Goal: Task Accomplishment & Management: Complete application form

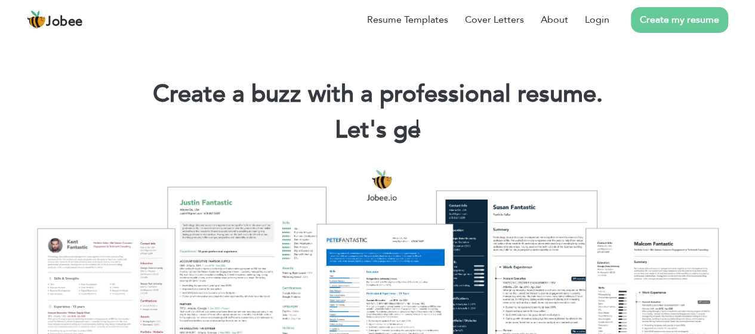
click at [666, 20] on link "Create my resume" at bounding box center [679, 20] width 97 height 26
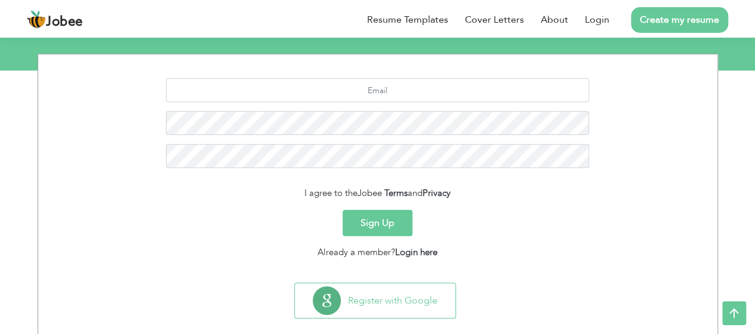
scroll to position [161, 0]
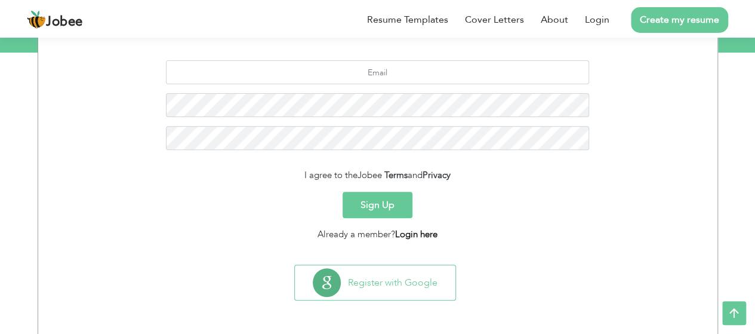
click at [422, 233] on link "Login here" at bounding box center [416, 234] width 42 height 12
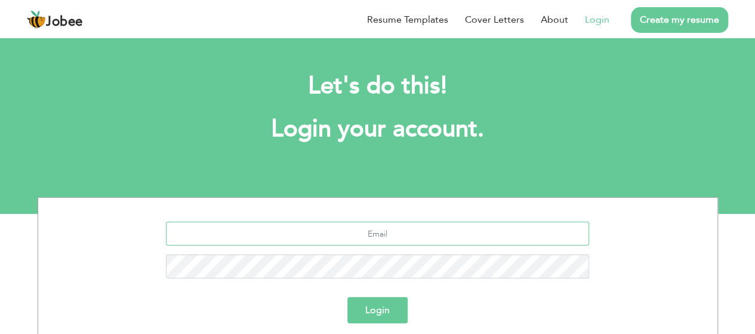
click at [412, 236] on input "text" at bounding box center [377, 233] width 423 height 24
type input "[EMAIL_ADDRESS][DOMAIN_NAME]"
click at [377, 310] on button "Login" at bounding box center [377, 310] width 60 height 26
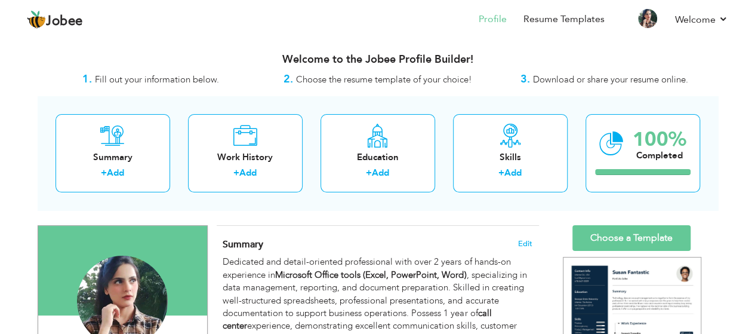
click at [454, 203] on div "Summary + Add Work History + Add Education + Add Skills + Add 100% Completed" at bounding box center [378, 153] width 680 height 114
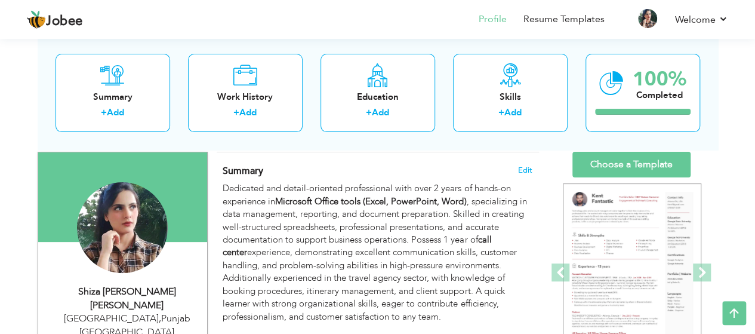
scroll to position [72, 0]
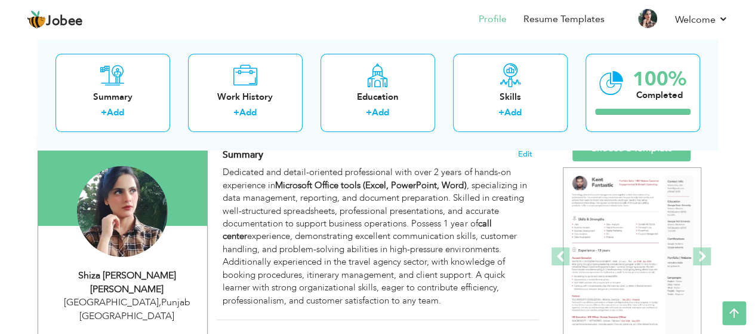
scroll to position [48, 0]
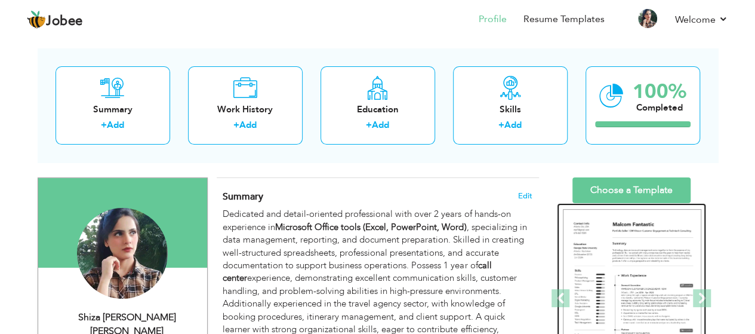
click at [625, 273] on img at bounding box center [632, 298] width 138 height 179
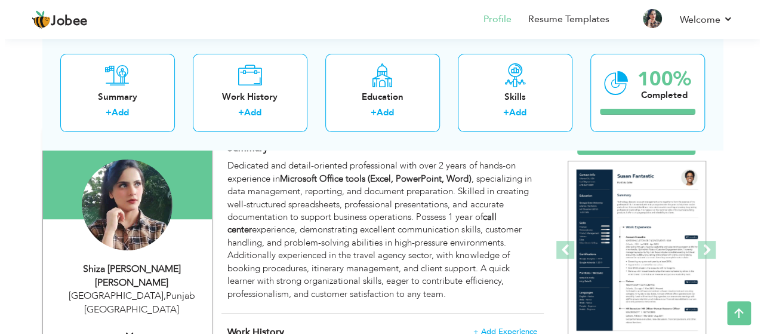
scroll to position [95, 0]
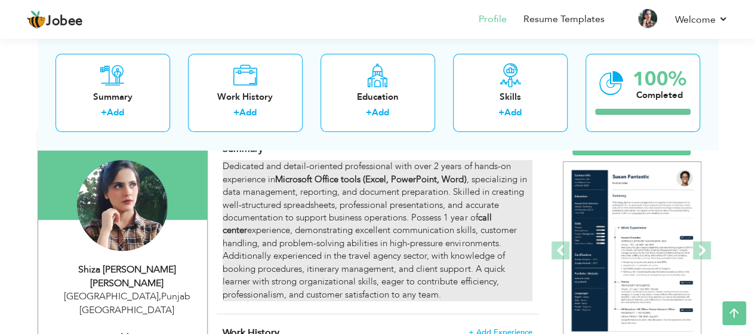
click at [306, 196] on div "Dedicated and detail-oriented professional with over 2 years of hands-on experi…" at bounding box center [377, 230] width 309 height 141
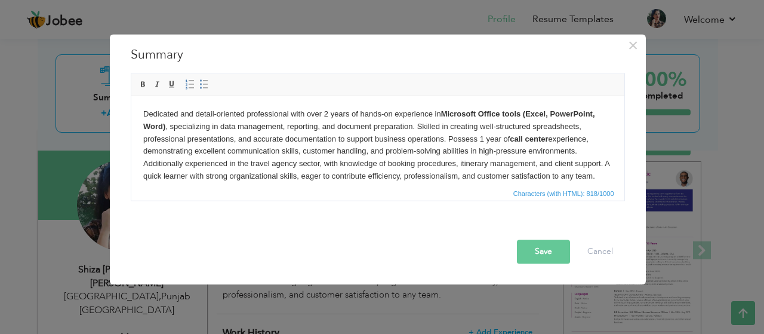
click at [393, 146] on body "Dedicated and detail-oriented professional with over 2 years of hands-on experi…" at bounding box center [377, 144] width 469 height 75
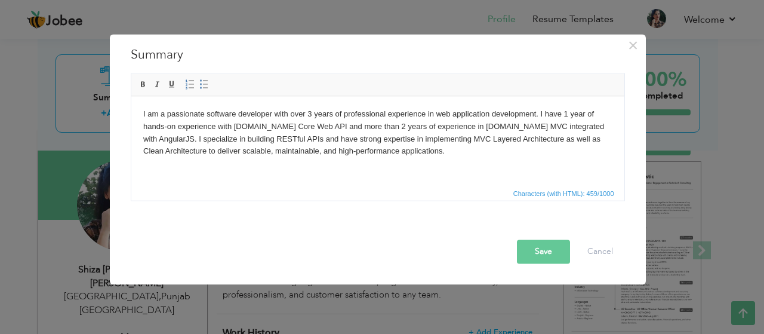
click at [537, 251] on button "Save" at bounding box center [543, 251] width 53 height 24
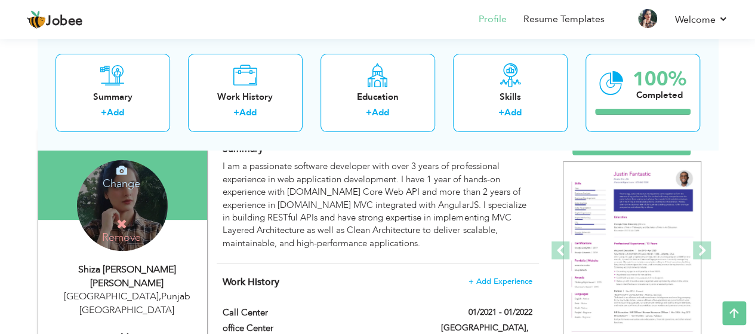
click at [137, 221] on h4 "Remove" at bounding box center [121, 231] width 85 height 26
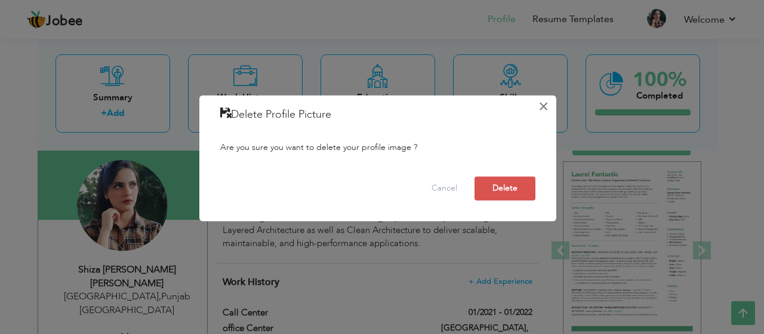
click at [545, 107] on button "×" at bounding box center [543, 106] width 19 height 19
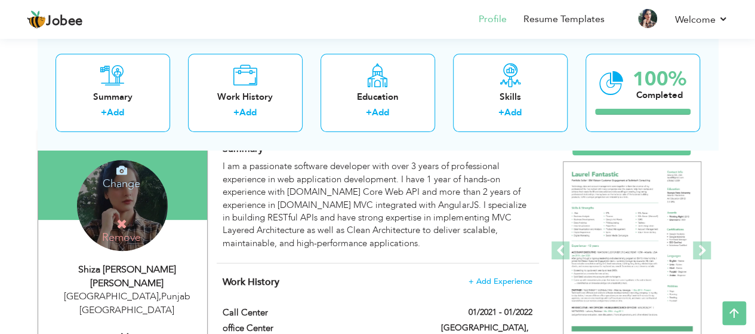
click at [127, 180] on h4 "Change" at bounding box center [121, 175] width 85 height 29
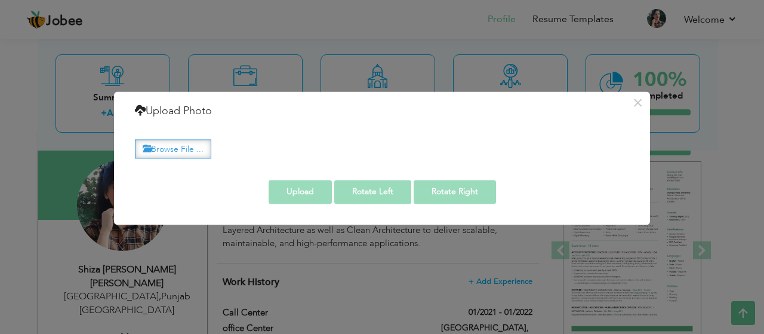
click at [187, 144] on label "Browse File ..." at bounding box center [173, 149] width 76 height 18
click at [0, 0] on input "Browse File ..." at bounding box center [0, 0] width 0 height 0
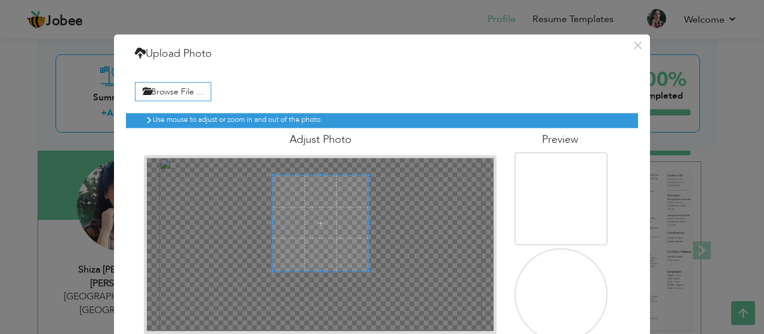
click at [311, 266] on div at bounding box center [320, 222] width 95 height 95
click at [314, 184] on div at bounding box center [320, 222] width 95 height 95
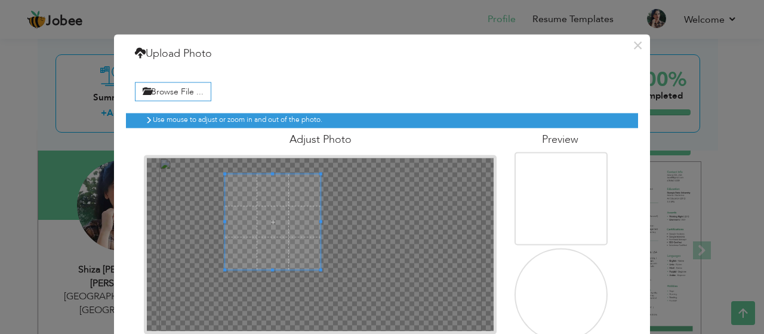
click at [362, 197] on div at bounding box center [321, 245] width 348 height 174
click at [358, 201] on div at bounding box center [321, 245] width 348 height 174
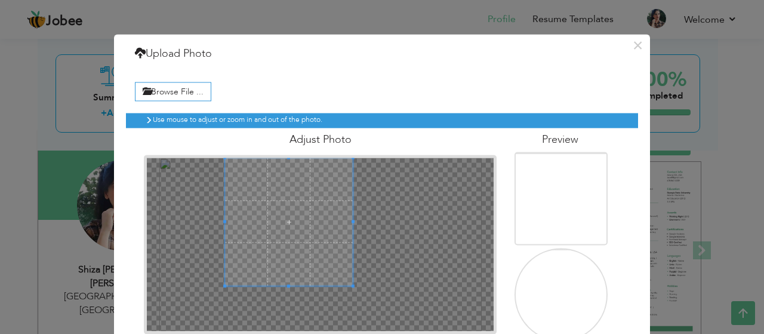
click at [360, 229] on div at bounding box center [321, 245] width 348 height 174
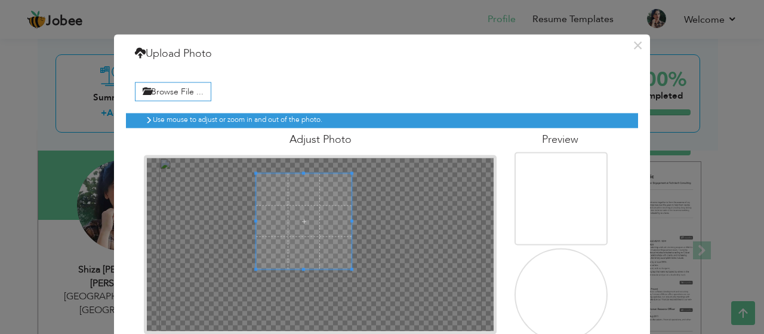
click at [315, 243] on div at bounding box center [303, 220] width 95 height 95
click at [311, 171] on span at bounding box center [303, 172] width 95 height 3
click at [344, 171] on span at bounding box center [303, 172] width 95 height 3
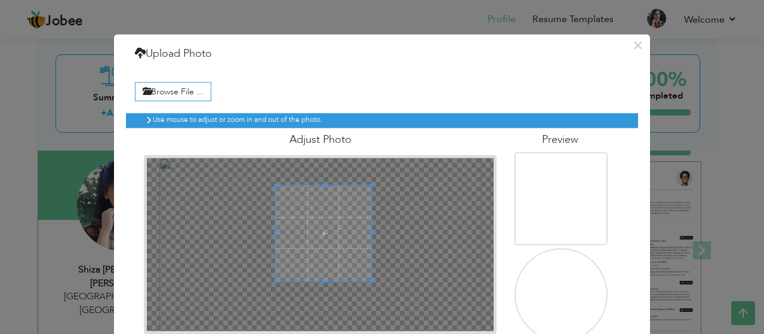
click at [303, 213] on span at bounding box center [323, 232] width 95 height 95
click at [562, 199] on img at bounding box center [559, 210] width 314 height 169
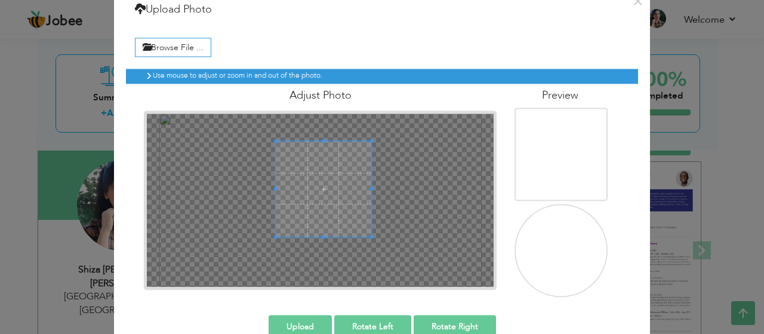
scroll to position [69, 0]
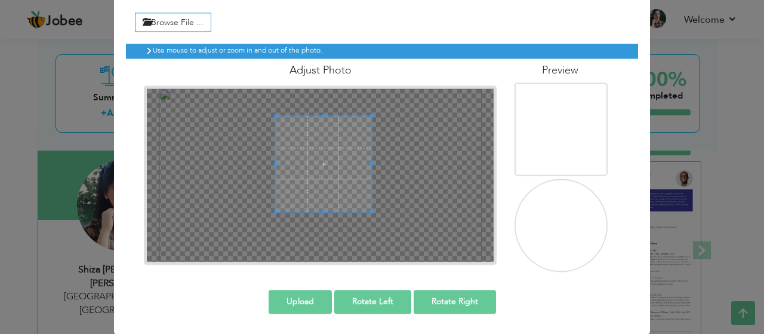
click at [552, 146] on img at bounding box center [559, 141] width 314 height 169
click at [301, 303] on button "Upload" at bounding box center [300, 301] width 63 height 24
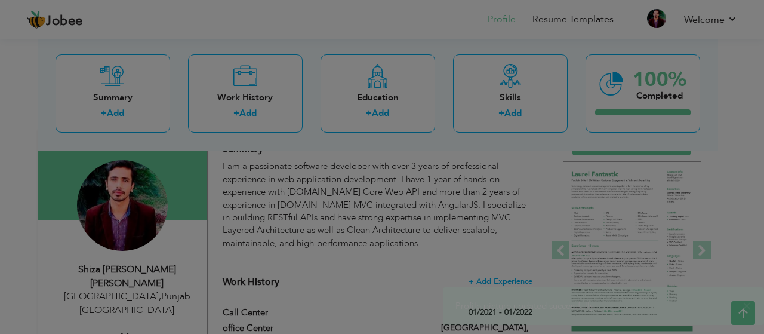
scroll to position [0, 0]
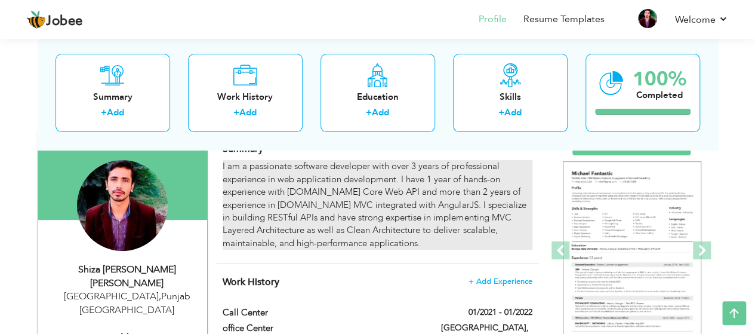
click at [434, 226] on div "I am a passionate software developer with over 3 years of professional experien…" at bounding box center [377, 205] width 309 height 90
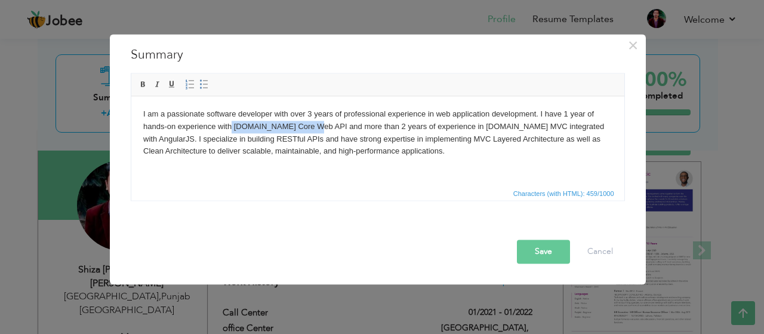
drag, startPoint x: 230, startPoint y: 124, endPoint x: 315, endPoint y: 124, distance: 84.7
click at [315, 124] on body "I am a passionate software developer with over 3 years of professional experien…" at bounding box center [377, 132] width 469 height 50
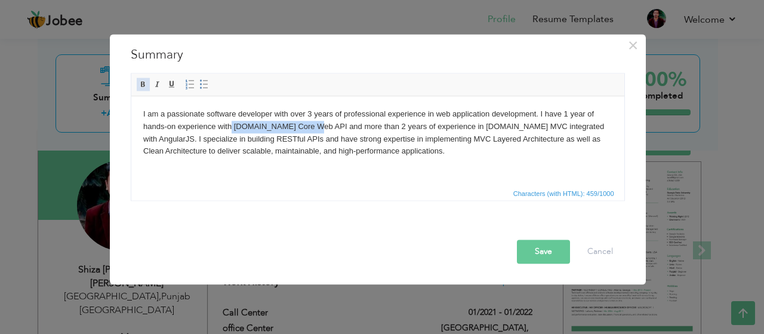
click at [147, 82] on link "Bold" at bounding box center [143, 84] width 13 height 13
click at [358, 187] on span "Characters (with HTML): 476/1000" at bounding box center [377, 193] width 493 height 14
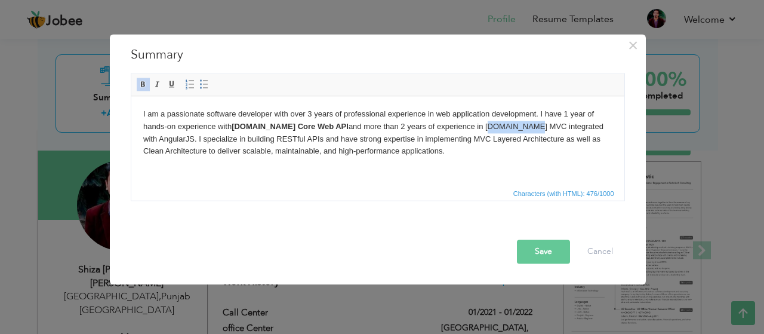
drag, startPoint x: 456, startPoint y: 128, endPoint x: 508, endPoint y: 129, distance: 52.5
click at [508, 129] on body "I am a passionate software developer with over 3 years of professional experien…" at bounding box center [377, 132] width 469 height 50
click at [144, 85] on span at bounding box center [143, 84] width 10 height 10
click at [408, 187] on span "Characters (with HTML): 493/1000" at bounding box center [377, 193] width 493 height 14
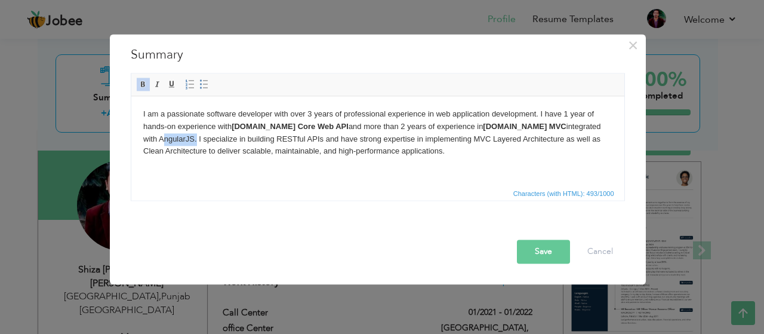
drag, startPoint x: 565, startPoint y: 128, endPoint x: 597, endPoint y: 127, distance: 31.7
click at [597, 127] on body "I am a passionate software developer with over 3 years of professional experien…" at bounding box center [377, 132] width 469 height 50
click at [144, 85] on span at bounding box center [143, 84] width 10 height 10
click at [364, 162] on html "I am a passionate software developer with over 3 years of professional experien…" at bounding box center [377, 131] width 493 height 73
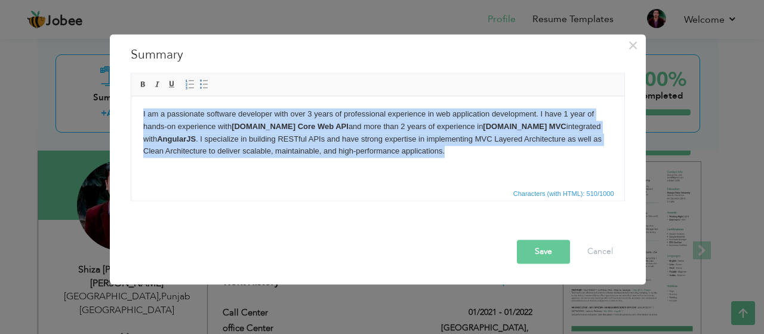
drag, startPoint x: 378, startPoint y: 150, endPoint x: 139, endPoint y: 116, distance: 241.6
click at [139, 116] on html "I am a passionate software developer with over 3 years of professional experien…" at bounding box center [377, 131] width 493 height 73
copy body "I am a passionate software developer with over 3 years of professional experien…"
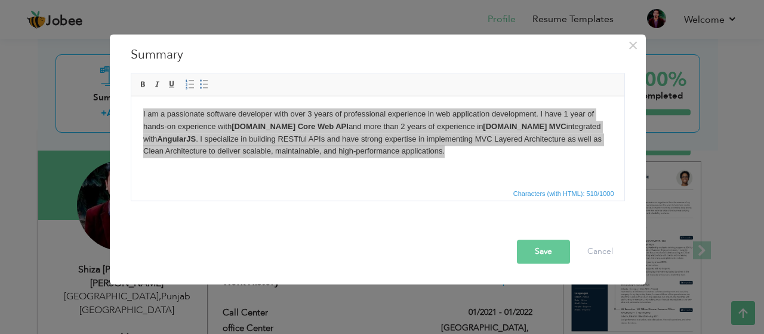
click at [66, 109] on div "× Summary I am a passionate software developer with over 3 years of professiona…" at bounding box center [382, 167] width 764 height 334
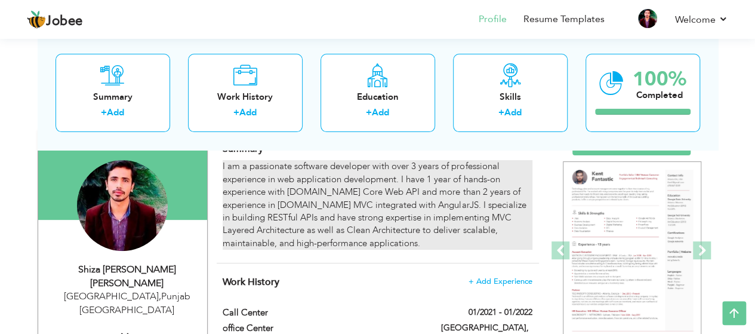
click at [368, 199] on div "I am a passionate software developer with over 3 years of professional experien…" at bounding box center [377, 205] width 309 height 90
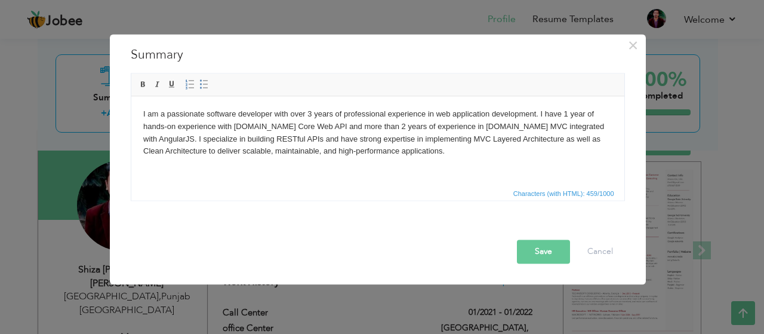
click at [371, 157] on body "I am a passionate software developer with over 3 years of professional experien…" at bounding box center [377, 132] width 469 height 50
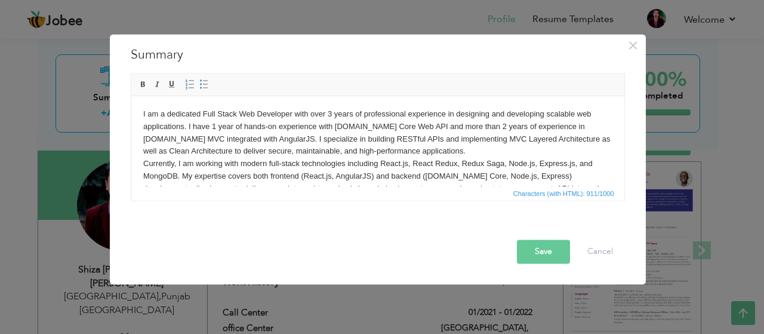
scroll to position [20, 0]
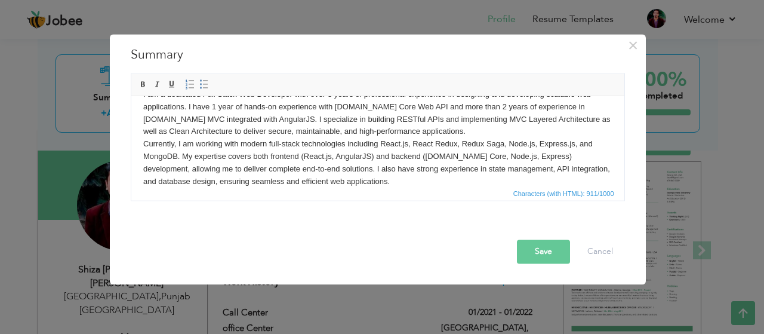
click at [143, 138] on body "I am a dedicated Full Stack Web Developer with over 3 years of professional exp…" at bounding box center [377, 137] width 469 height 99
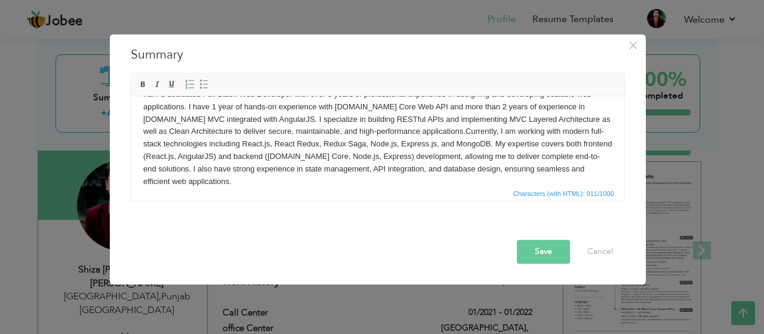
click at [593, 140] on body "I am a dedicated Full Stack Web Developer with over 3 years of professional exp…" at bounding box center [377, 137] width 469 height 99
click at [143, 129] on body "I am a dedicated Full Stack Web Developer with over 3 years of professional exp…" at bounding box center [377, 137] width 469 height 99
click at [541, 249] on button "Save" at bounding box center [543, 251] width 53 height 24
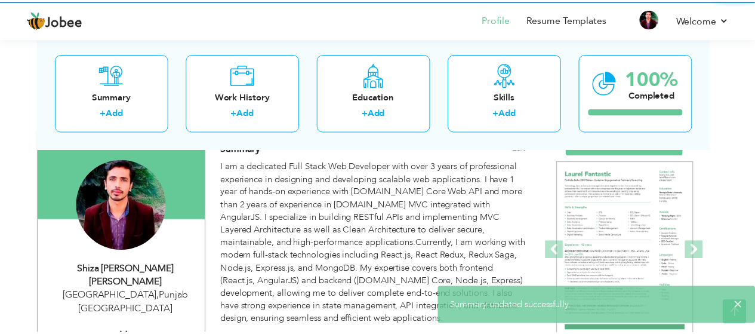
scroll to position [0, 0]
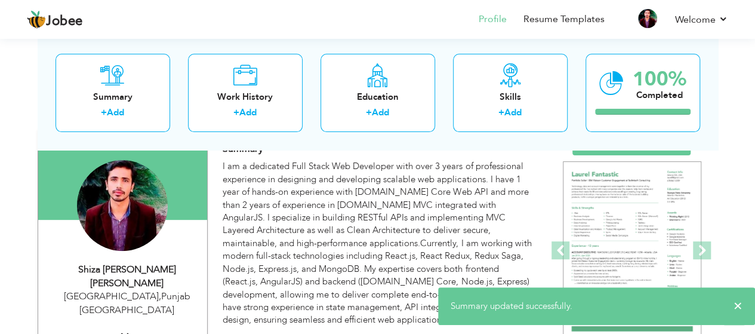
click at [502, 150] on h4 "Summary Edit" at bounding box center [377, 149] width 309 height 12
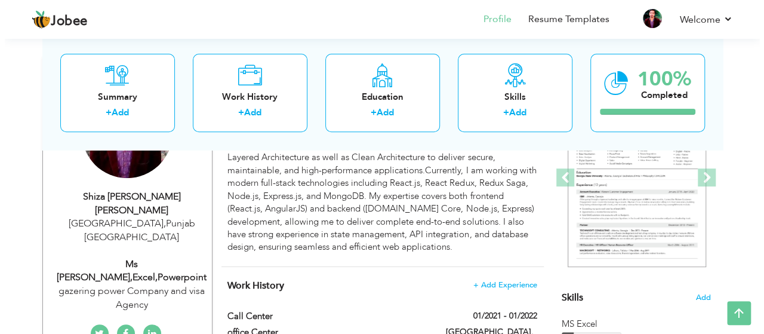
scroll to position [167, 0]
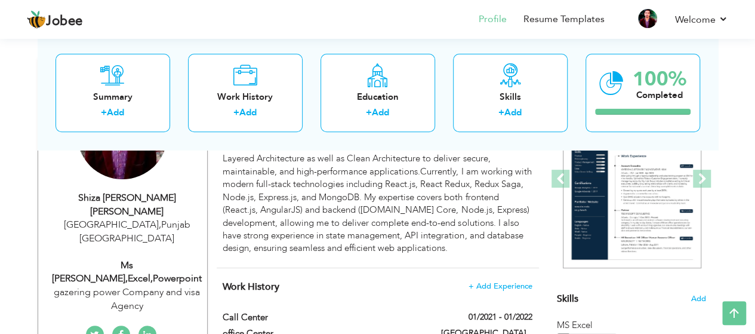
click at [136, 200] on div "Shiza [PERSON_NAME] [PERSON_NAME]" at bounding box center [127, 204] width 160 height 27
type input "[PERSON_NAME]"
type input "03099224207"
select select "number:166"
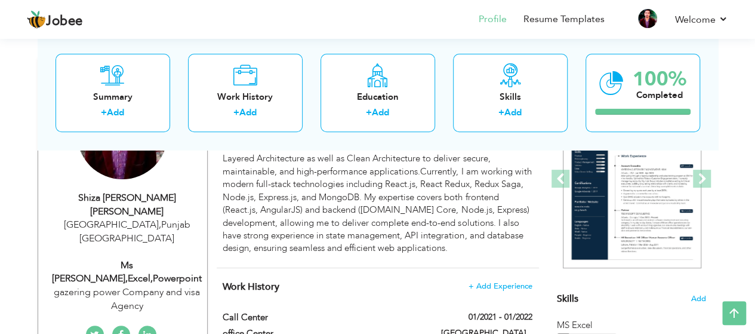
type input "[GEOGRAPHIC_DATA]"
select select "number:4"
type input "gazering power Company and visa Agency"
type input "Ms [PERSON_NAME],Excel,Powerpoint"
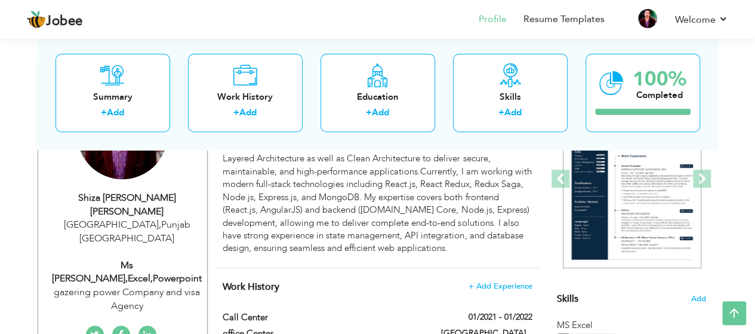
type input "[URL][DOMAIN_NAME][PERSON_NAME]"
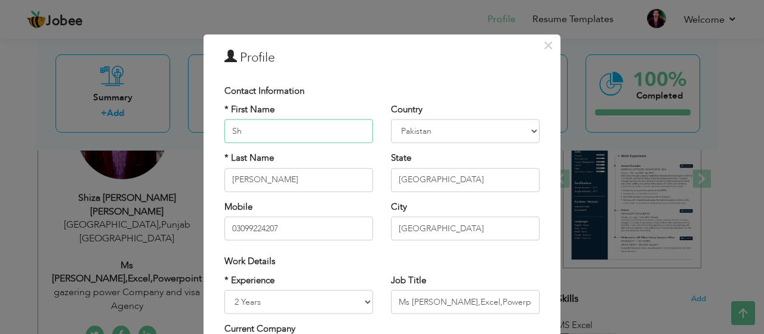
type input "S"
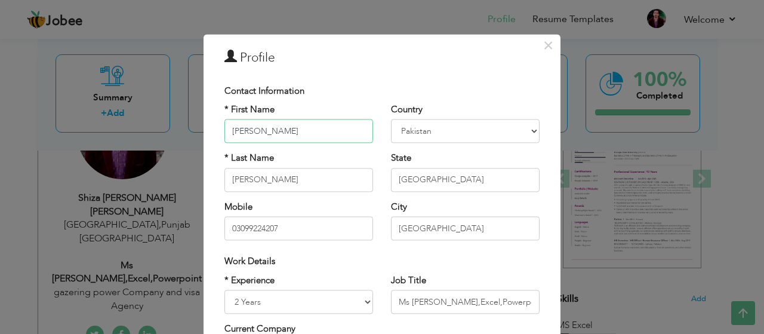
type input "[PERSON_NAME]"
click at [265, 172] on input "[PERSON_NAME]" at bounding box center [298, 180] width 149 height 24
type input "S"
type input "[PERSON_NAME]"
click at [292, 219] on input "03099224207" at bounding box center [298, 229] width 149 height 24
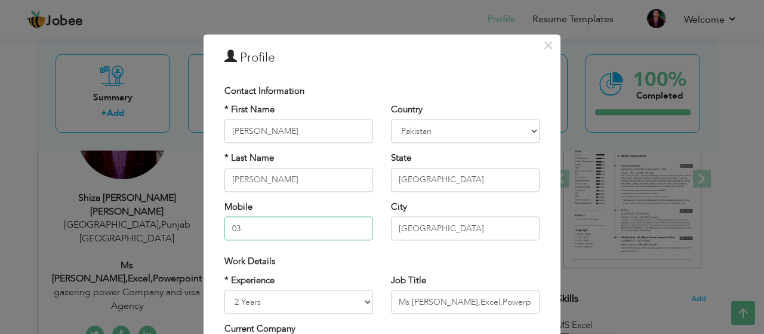
type input "0"
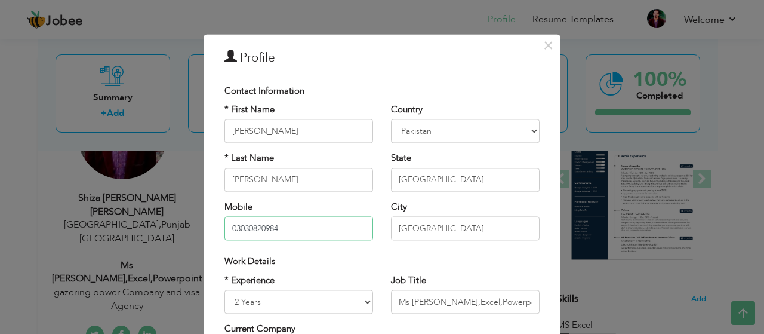
type input "03030820984"
click at [427, 252] on div "Work Details" at bounding box center [381, 261] width 333 height 24
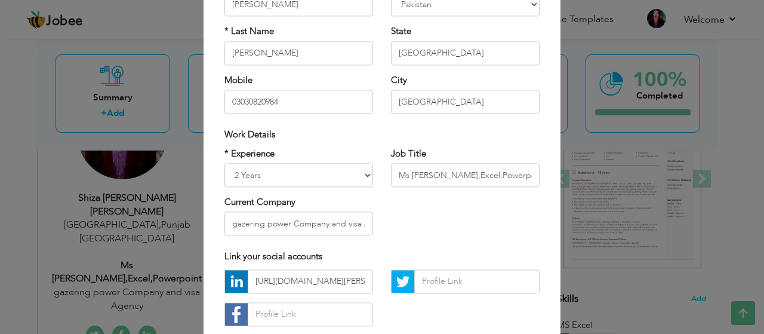
scroll to position [143, 0]
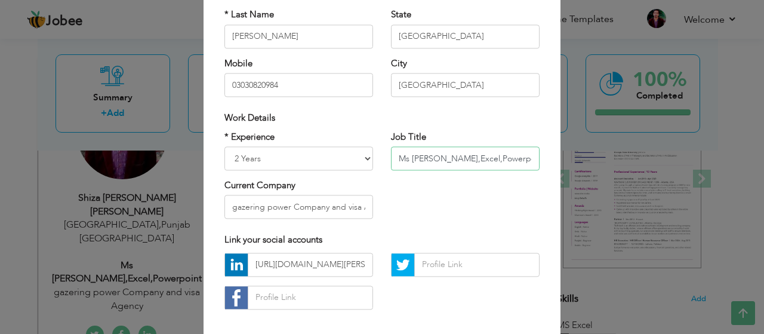
drag, startPoint x: 501, startPoint y: 157, endPoint x: 385, endPoint y: 161, distance: 115.8
click at [385, 161] on div "Job Title Ms [PERSON_NAME],Excel,Powerpoint" at bounding box center [465, 155] width 166 height 48
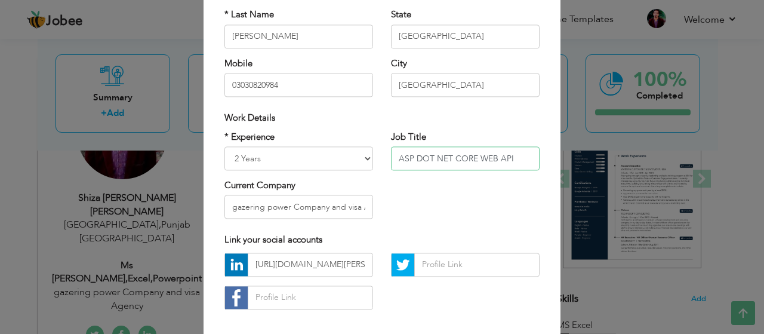
type input "ASP DOT NET CORE WEB API"
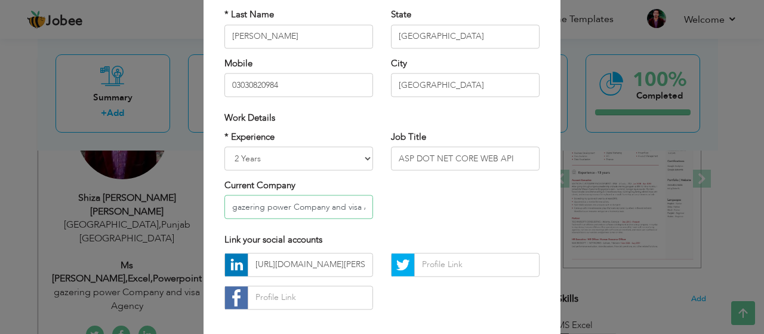
click at [306, 209] on input "gazering power Company and visa Agency" at bounding box center [298, 207] width 149 height 24
type input "techgenixsolution"
click at [394, 84] on input "[GEOGRAPHIC_DATA]" at bounding box center [465, 85] width 149 height 24
type input "[GEOGRAPHIC_DATA]"
click at [429, 208] on div "* Experience Entry Level Less than 1 Year 1 Year 2 Years 3 Years 4 Years 5 Year…" at bounding box center [381, 179] width 333 height 97
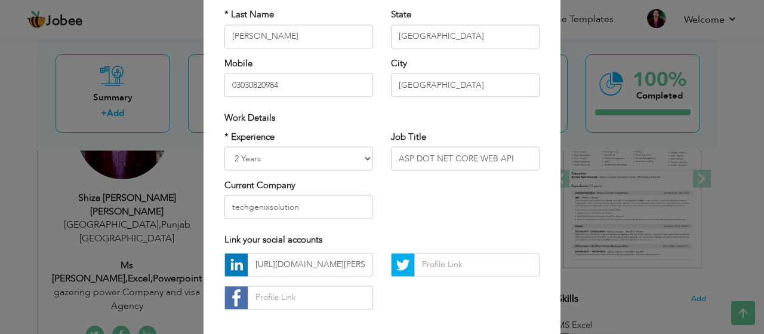
click at [475, 298] on div "[URL][DOMAIN_NAME][PERSON_NAME]" at bounding box center [381, 285] width 333 height 66
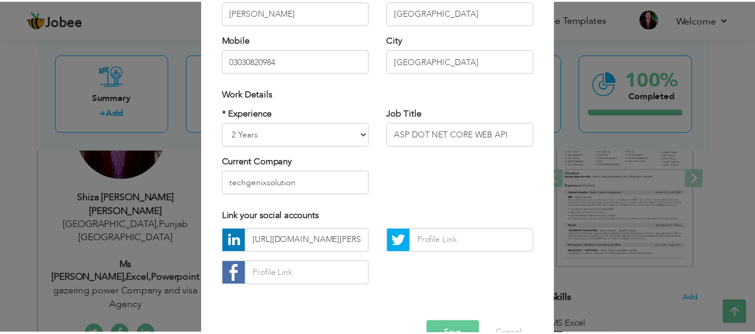
scroll to position [199, 0]
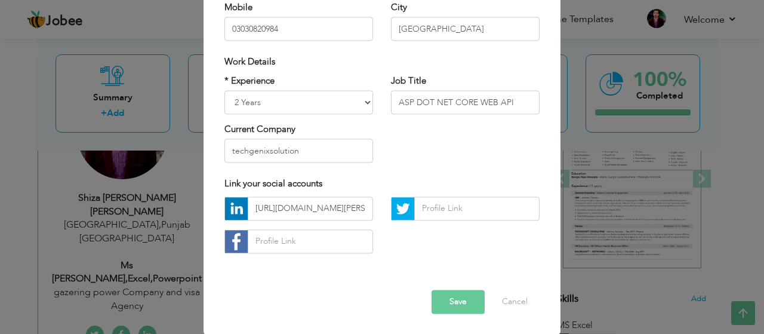
click at [473, 298] on button "Save" at bounding box center [457, 301] width 53 height 24
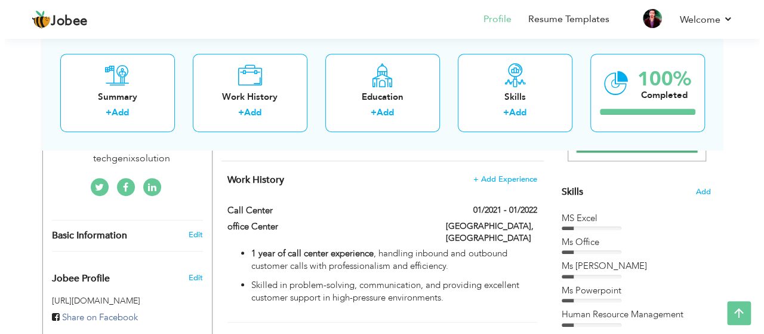
scroll to position [265, 0]
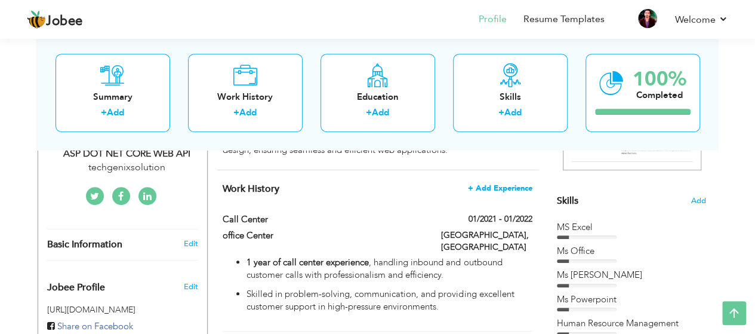
click at [492, 190] on span "+ Add Experience" at bounding box center [500, 188] width 64 height 8
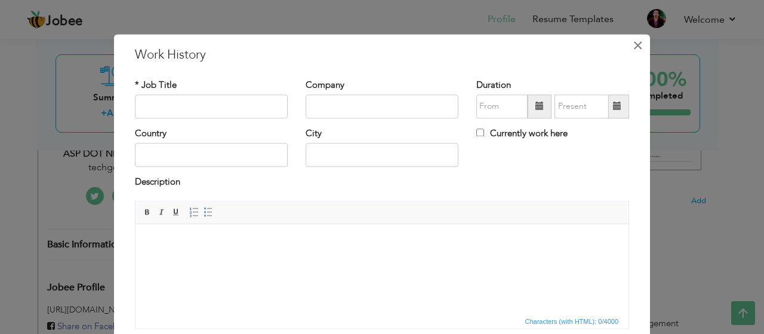
click at [633, 45] on span "×" at bounding box center [638, 45] width 10 height 21
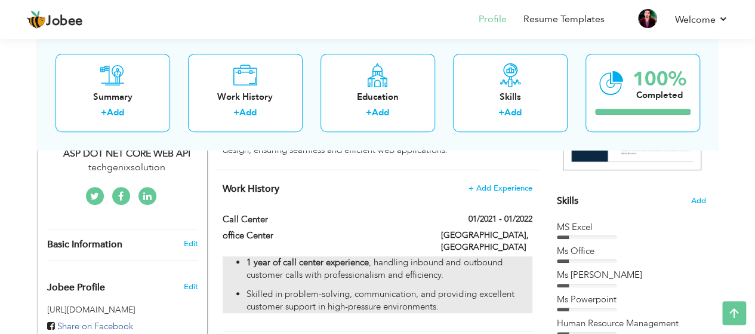
click at [424, 274] on ul "1 year of call center experience , handling inbound and outbound customer calls…" at bounding box center [377, 284] width 309 height 57
type input "Call Center"
type input "office Center"
type input "01/2021"
type input "01/2022"
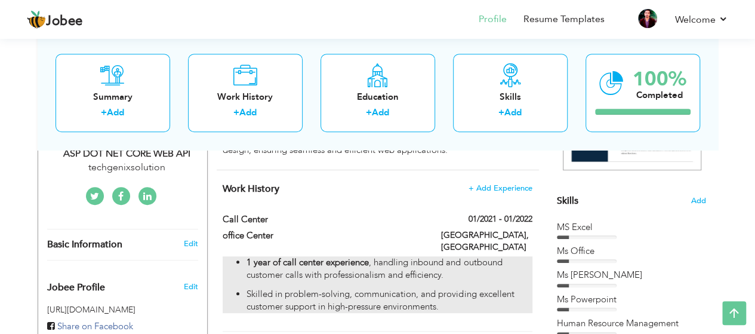
type input "[GEOGRAPHIC_DATA]"
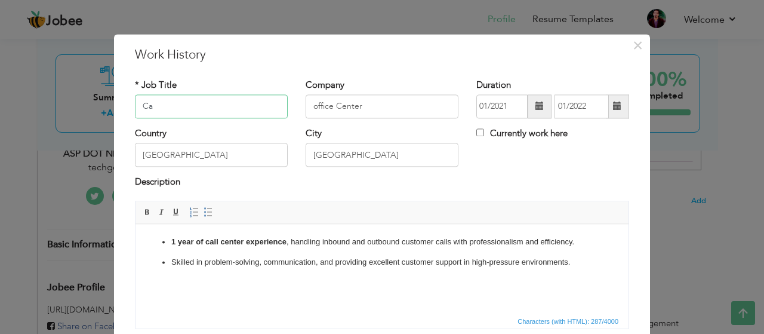
type input "C"
type input "Techgenix Solution Company"
click at [396, 107] on input "office Center" at bounding box center [382, 106] width 153 height 24
drag, startPoint x: 137, startPoint y: 105, endPoint x: 249, endPoint y: 106, distance: 111.6
click at [249, 106] on input "Techgenix Solution Company" at bounding box center [211, 106] width 153 height 24
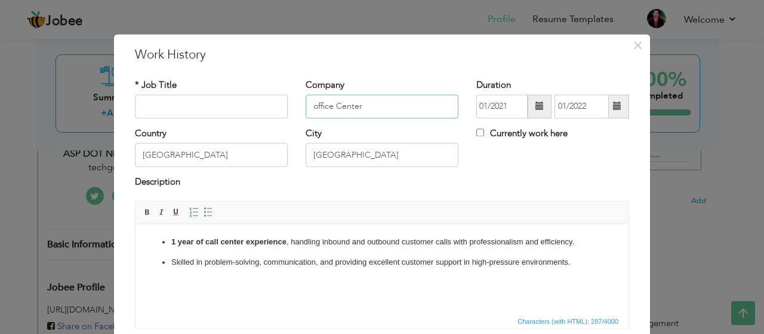
drag, startPoint x: 362, startPoint y: 104, endPoint x: 295, endPoint y: 108, distance: 67.6
click at [297, 108] on div "Company office Center" at bounding box center [382, 103] width 171 height 48
paste input "Techgenix Solution Company"
type input "Techgenix Solution Company"
click at [196, 103] on input "text" at bounding box center [211, 106] width 153 height 24
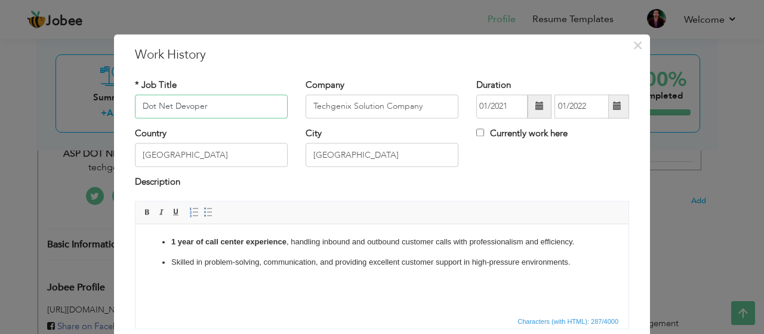
click at [180, 103] on input "Dot Net Devoper" at bounding box center [211, 106] width 153 height 24
click at [184, 105] on input "Dot Net Devoper" at bounding box center [211, 106] width 153 height 24
type input "Dot Net Developer"
click at [535, 107] on span at bounding box center [539, 106] width 8 height 8
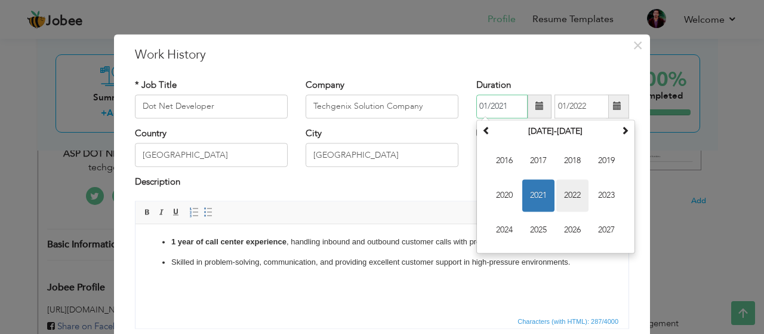
click at [563, 194] on span "2022" at bounding box center [572, 195] width 32 height 32
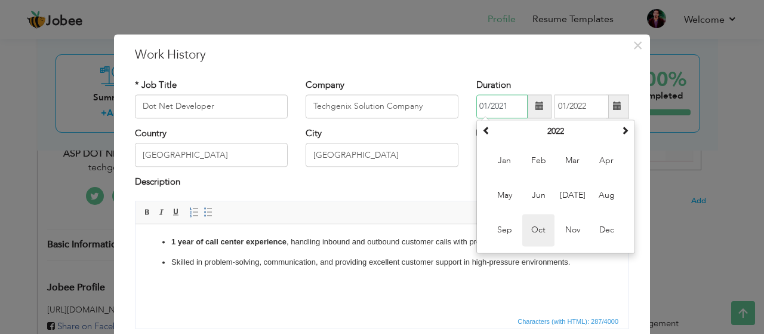
click at [537, 223] on span "Oct" at bounding box center [538, 230] width 32 height 32
type input "10/2022"
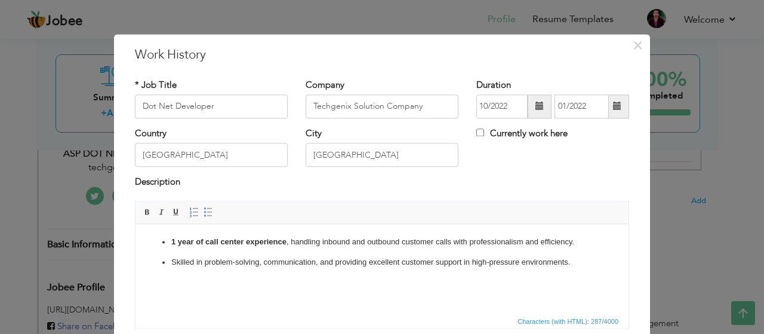
click at [613, 108] on span at bounding box center [617, 106] width 8 height 8
drag, startPoint x: 421, startPoint y: 104, endPoint x: 308, endPoint y: 104, distance: 113.4
click at [308, 104] on input "Techgenix Solution Company" at bounding box center [382, 106] width 153 height 24
type input "Code Five Technologies"
click at [613, 108] on span at bounding box center [617, 106] width 8 height 8
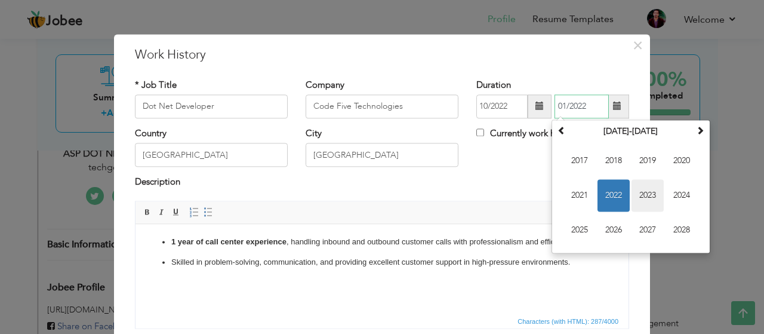
click at [646, 190] on span "2023" at bounding box center [647, 195] width 32 height 32
click at [606, 188] on span "Jun" at bounding box center [613, 195] width 32 height 32
type input "06/2023"
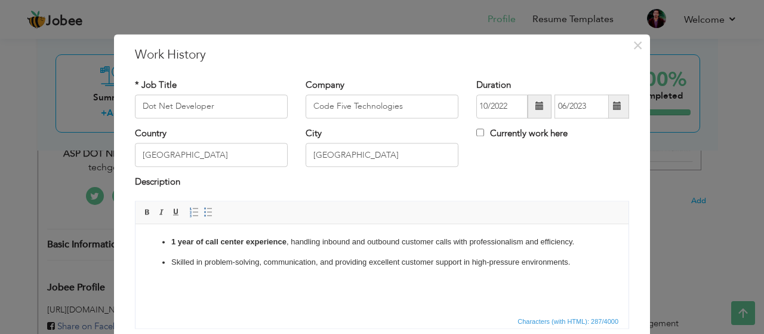
click at [286, 192] on div "Description" at bounding box center [382, 188] width 512 height 24
click at [266, 254] on ul "1 year of call center experience , handling inbound and outbound customer calls…" at bounding box center [381, 252] width 469 height 33
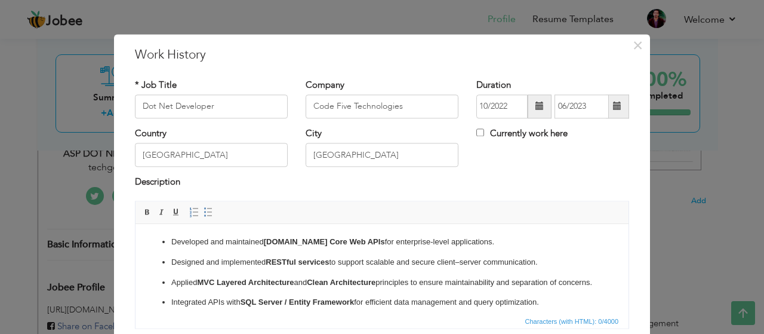
scroll to position [87, 0]
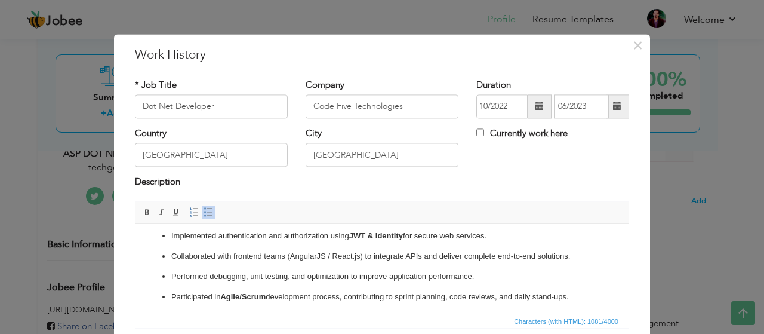
click at [446, 255] on ul "Developed and maintained [DOMAIN_NAME] Core Web APIs for enterprise-level appli…" at bounding box center [381, 225] width 469 height 153
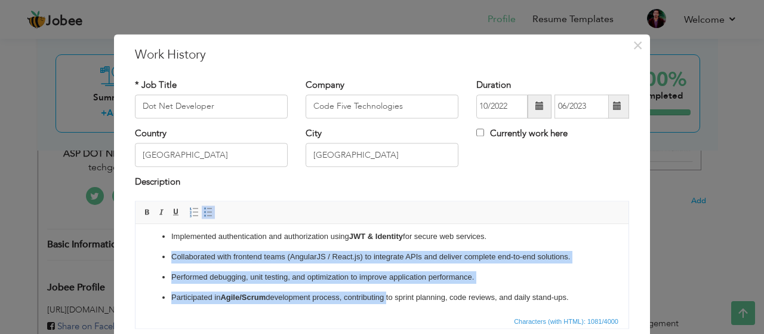
scroll to position [100, 0]
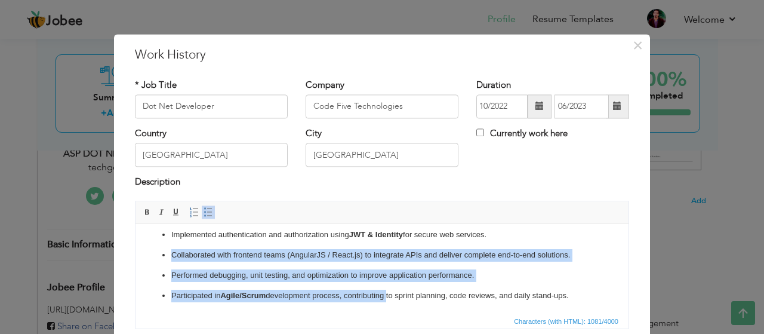
drag, startPoint x: 170, startPoint y: 264, endPoint x: 583, endPoint y: 289, distance: 413.7
click at [583, 289] on ul "Developed and maintained [DOMAIN_NAME] Core Web APIs for enterprise-level appli…" at bounding box center [381, 224] width 469 height 153
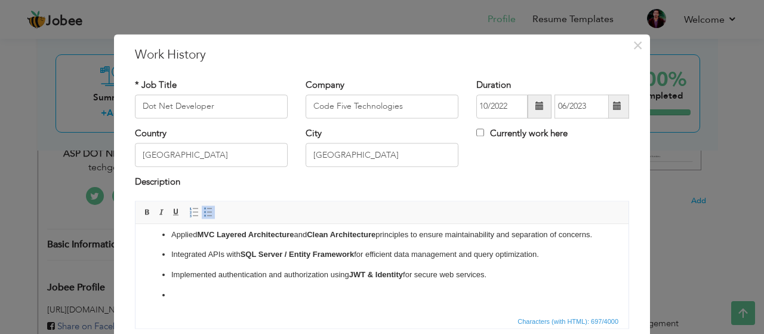
scroll to position [39, 0]
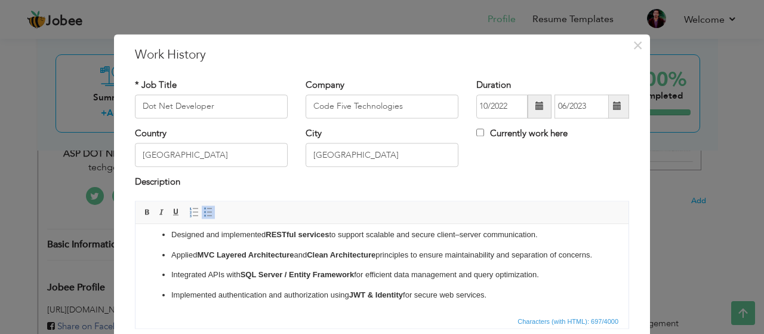
click at [420, 257] on p "Applied MVC Layered Architecture and Clean Architecture principles to ensure ma…" at bounding box center [381, 255] width 421 height 13
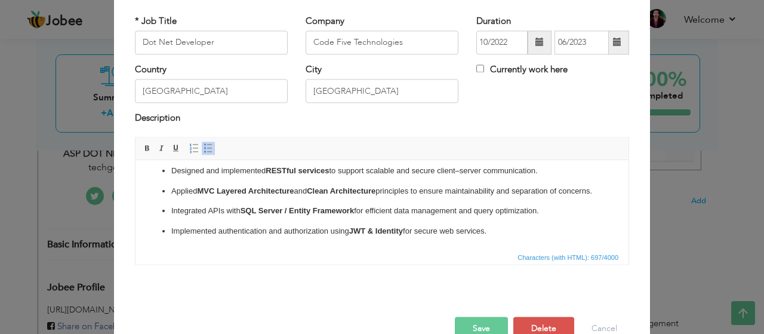
scroll to position [90, 0]
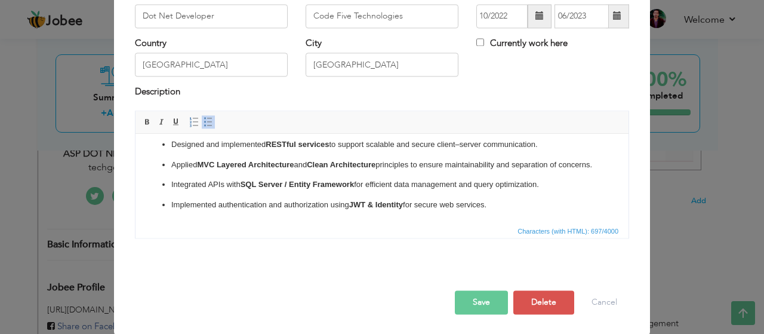
click at [475, 298] on button "Save" at bounding box center [481, 302] width 53 height 24
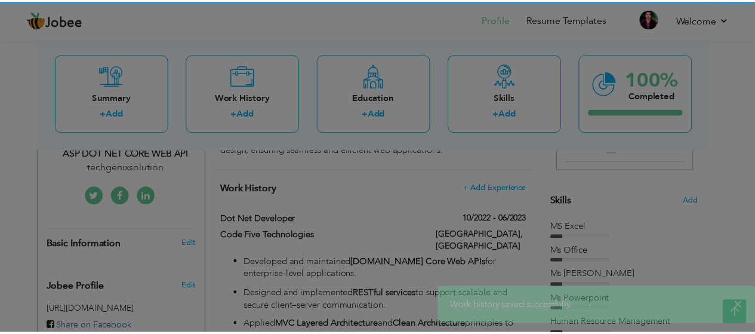
scroll to position [0, 0]
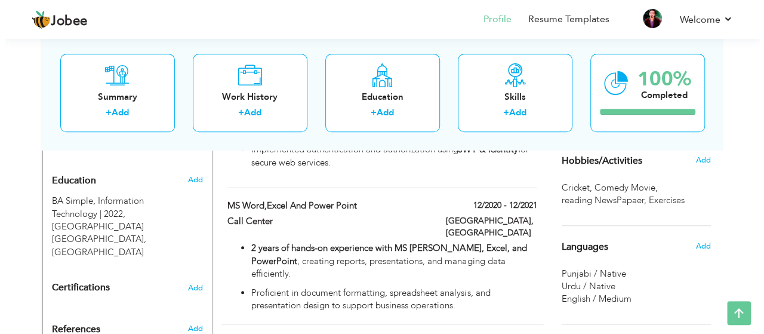
scroll to position [528, 0]
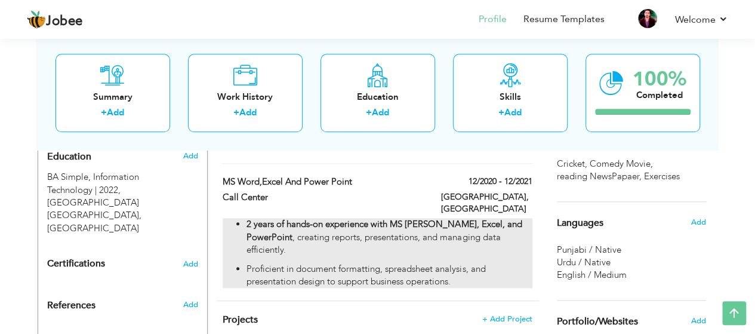
click at [392, 221] on ul "2 years of hands-on experience with MS [PERSON_NAME], Excel, and PowerPoint , c…" at bounding box center [377, 253] width 309 height 70
type input "MS Word,Excel and Power Point"
type input "Call Center"
type input "12/2020"
type input "12/2021"
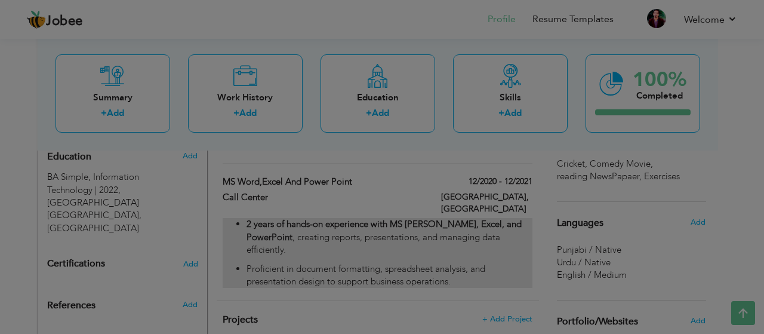
scroll to position [0, 0]
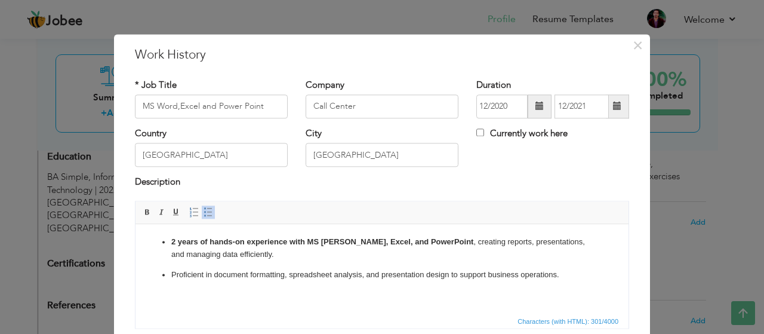
click at [535, 107] on span at bounding box center [539, 106] width 8 height 8
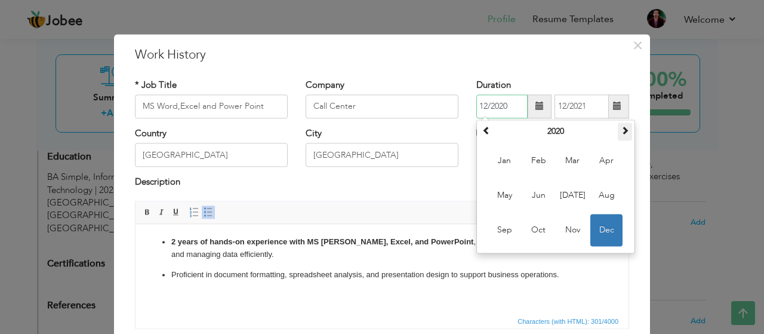
click at [621, 129] on span at bounding box center [625, 130] width 8 height 8
click at [569, 201] on span "[DATE]" at bounding box center [572, 195] width 32 height 32
type input "07/2023"
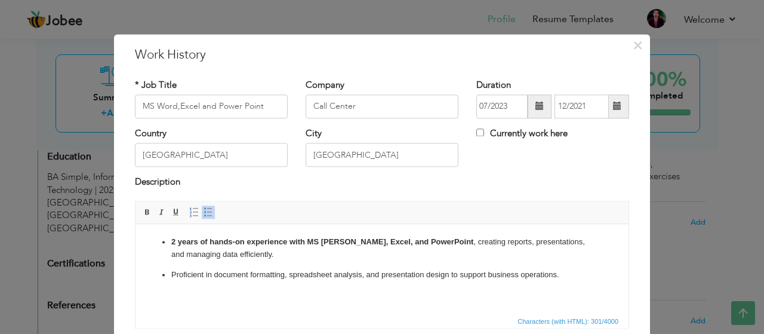
click at [616, 106] on span at bounding box center [617, 106] width 8 height 8
click at [476, 131] on input "Currently work here" at bounding box center [480, 132] width 8 height 8
checkbox input "true"
click at [214, 102] on input "MS Word,Excel and Power Point" at bounding box center [211, 106] width 153 height 24
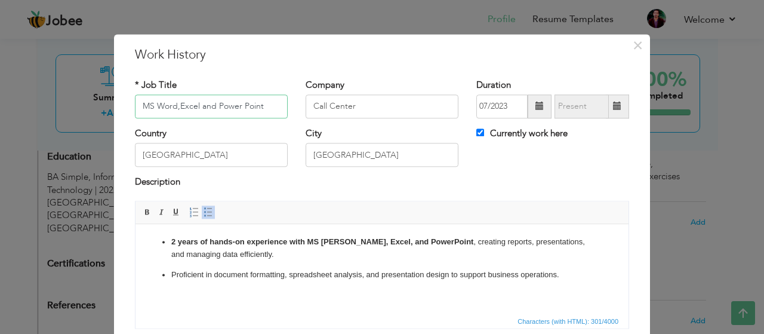
click at [258, 103] on input "MS Word,Excel and Power Point" at bounding box center [211, 106] width 153 height 24
type input "M"
type input "F"
type input "Dot Net Developer"
drag, startPoint x: 362, startPoint y: 101, endPoint x: 297, endPoint y: 104, distance: 65.1
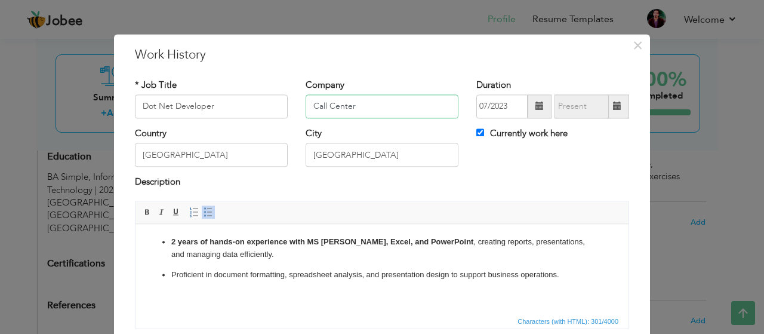
click at [297, 104] on div "Company Call Center" at bounding box center [382, 103] width 171 height 48
type input "Techgenix Solution"
click at [288, 264] on ul "2 years of hands-on experience with MS [PERSON_NAME], Excel, and PowerPoint , c…" at bounding box center [381, 258] width 469 height 45
click at [282, 257] on p "2 years of hands-on experience with MS [PERSON_NAME], Excel, and PowerPoint , c…" at bounding box center [381, 248] width 421 height 25
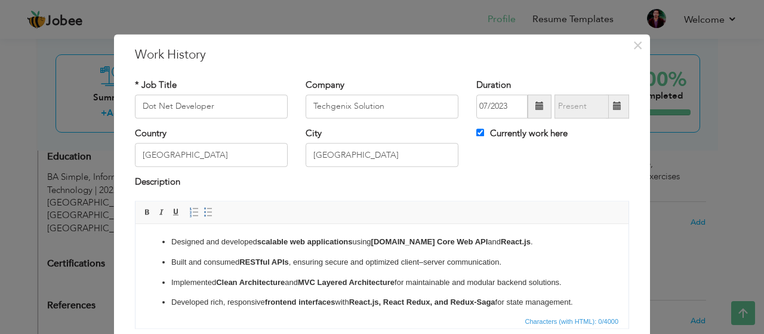
scroll to position [54, 0]
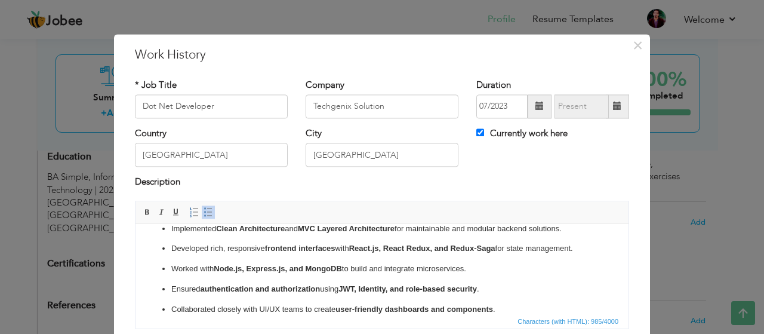
click at [535, 281] on ul "Designed and developed scalable web applications using [DOMAIN_NAME] Core Web A…" at bounding box center [381, 249] width 469 height 134
click at [637, 274] on div "× Work History * Job Title Dot Net Developer Company Techgenix Solution [GEOGRA…" at bounding box center [382, 229] width 536 height 391
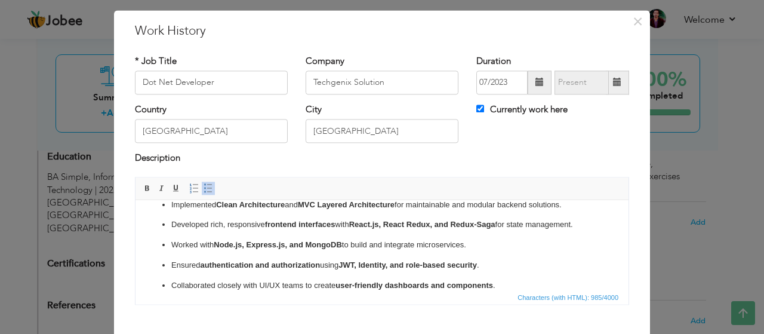
scroll to position [90, 0]
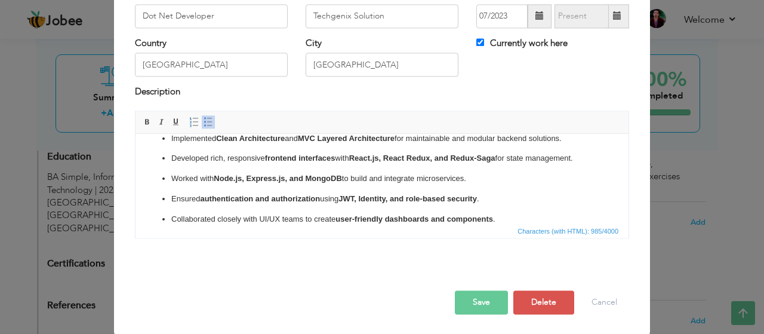
click at [474, 300] on button "Save" at bounding box center [481, 302] width 53 height 24
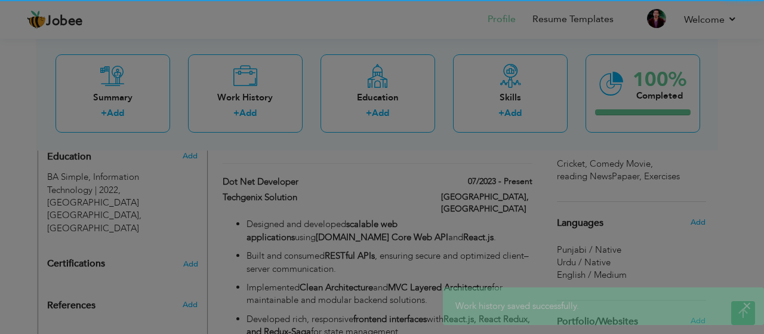
scroll to position [0, 0]
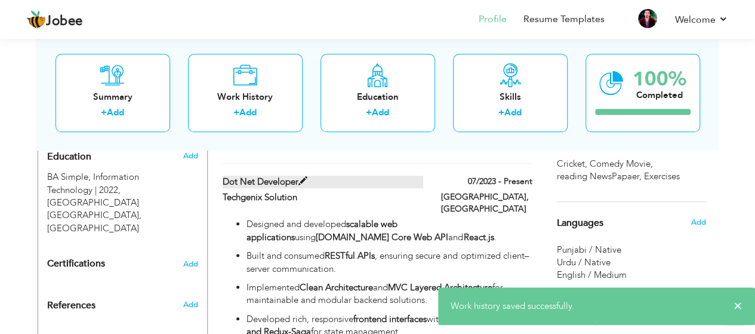
click at [406, 175] on label "Dot Net Developer" at bounding box center [323, 181] width 201 height 13
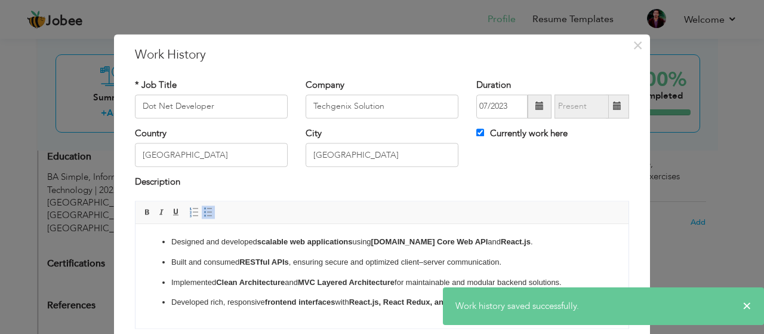
click at [692, 138] on div "× Work History * Job Title Dot Net Developer Company Techgenix Solution ." at bounding box center [382, 167] width 764 height 334
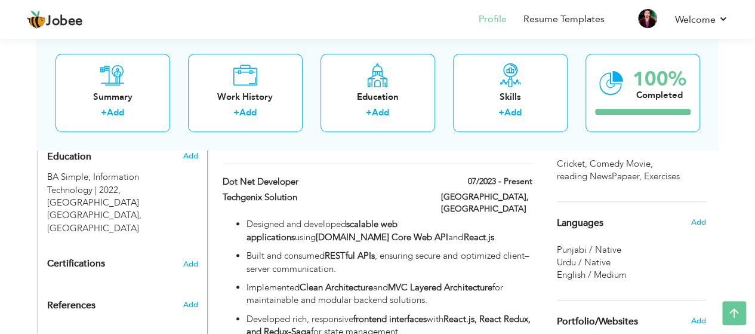
click at [599, 252] on span "Punjabi / Native" at bounding box center [589, 249] width 64 height 12
click at [594, 276] on span "English / Medium" at bounding box center [592, 275] width 70 height 12
click at [701, 221] on span "Add" at bounding box center [698, 222] width 16 height 11
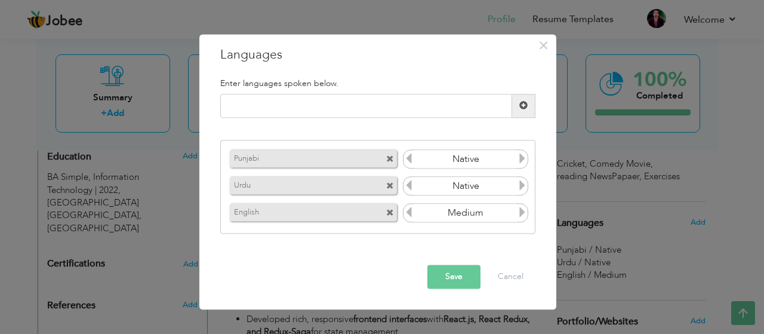
click at [520, 213] on icon at bounding box center [522, 212] width 11 height 11
click at [411, 212] on icon at bounding box center [408, 212] width 11 height 11
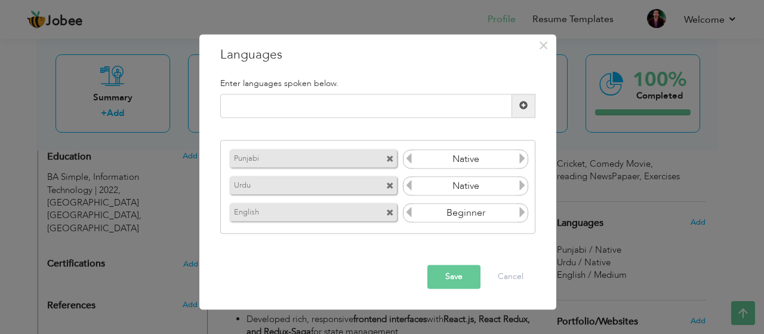
click at [523, 214] on icon at bounding box center [522, 212] width 11 height 11
click at [436, 274] on button "Save" at bounding box center [453, 276] width 53 height 24
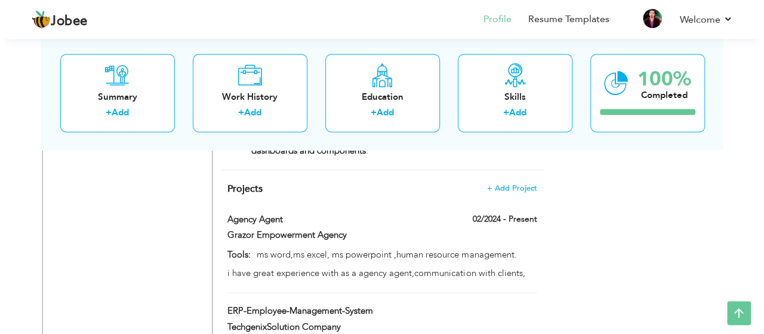
scroll to position [814, 0]
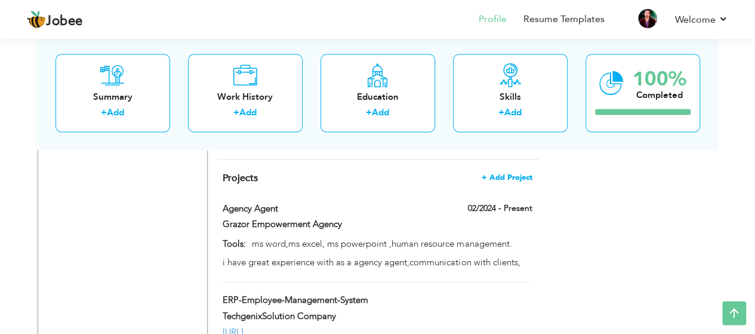
click at [508, 173] on span "+ Add Project" at bounding box center [507, 177] width 51 height 8
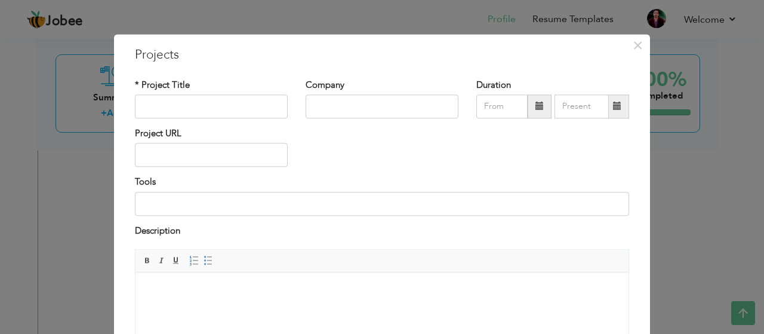
click at [639, 235] on div "× Projects * Project Title Company Duration" at bounding box center [382, 254] width 536 height 440
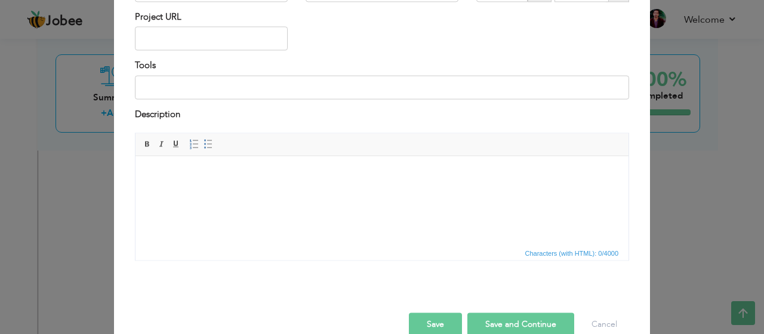
scroll to position [119, 0]
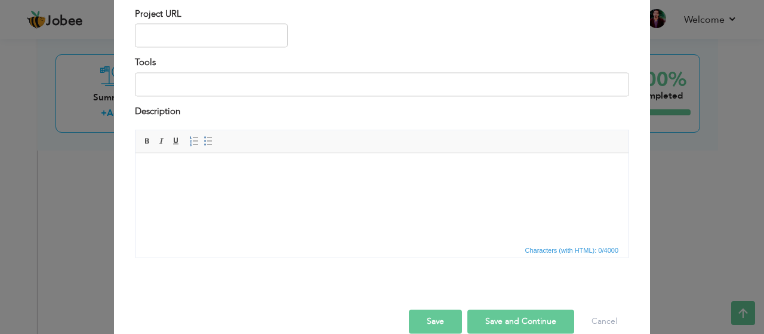
click at [704, 155] on div "× Projects * Project Title Company Duration Project URL Tools Description" at bounding box center [382, 167] width 764 height 334
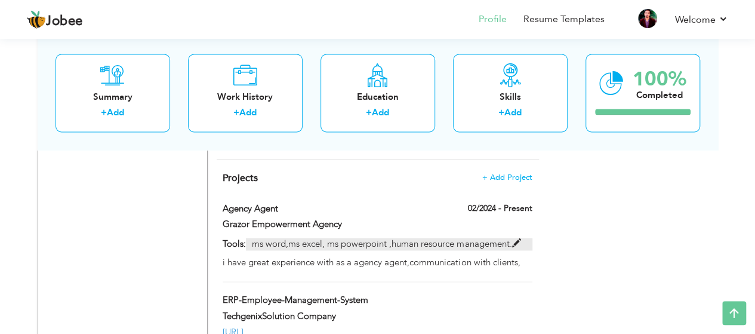
click at [304, 237] on p "ms word,ms excel, ms powerpoint ,human resource management." at bounding box center [389, 243] width 286 height 13
type input "Agency Agent"
type input "Grazor Empowerment Agency"
type input "02/2024"
type input "ms word,ms excel, ms powerpoint ,human resource management."
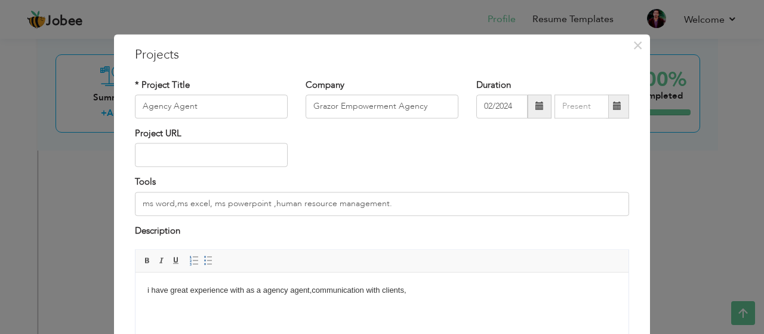
scroll to position [138, 0]
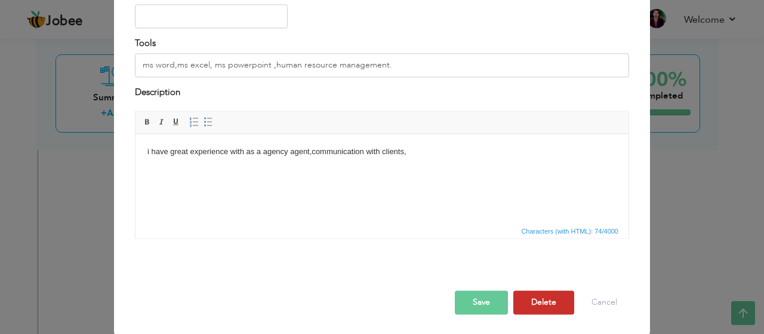
click at [526, 303] on button "Delete" at bounding box center [543, 303] width 61 height 24
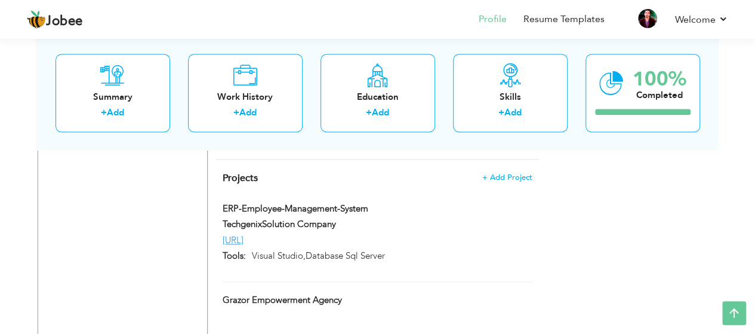
click at [517, 234] on div "[URL]" at bounding box center [377, 240] width 327 height 13
type input "ERP-Employee-Management-System"
type input "TechgenixSolution Company"
type input "[URL]"
type input "Visual Studio,Database Sql Server"
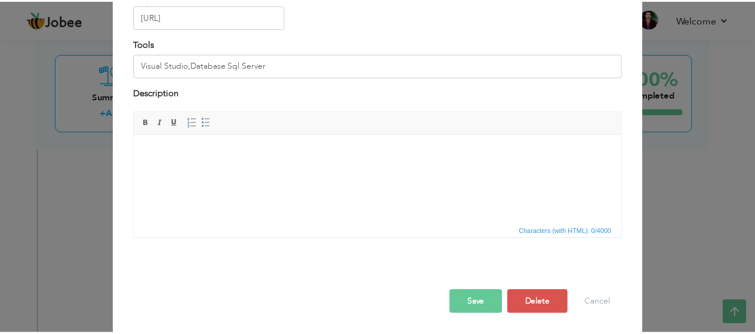
scroll to position [0, 0]
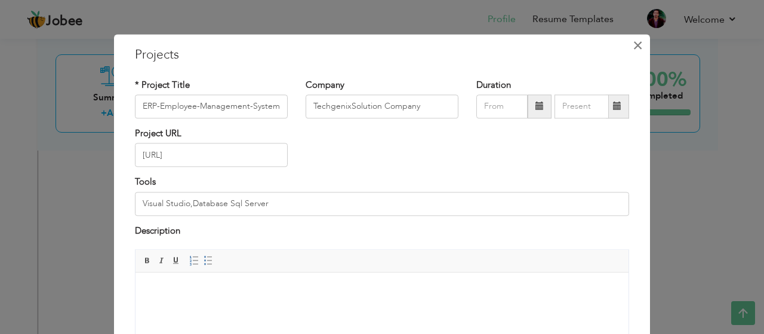
click at [636, 44] on span "×" at bounding box center [638, 45] width 10 height 21
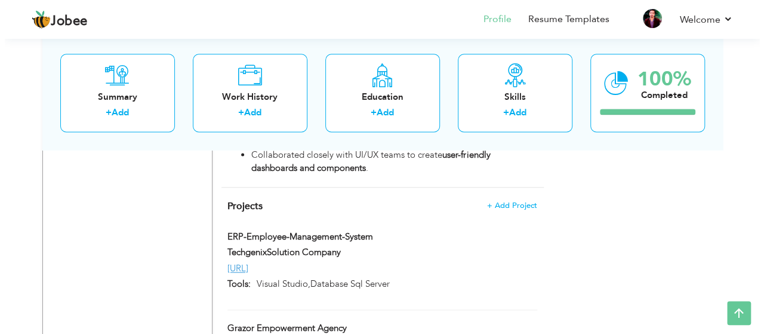
scroll to position [790, 0]
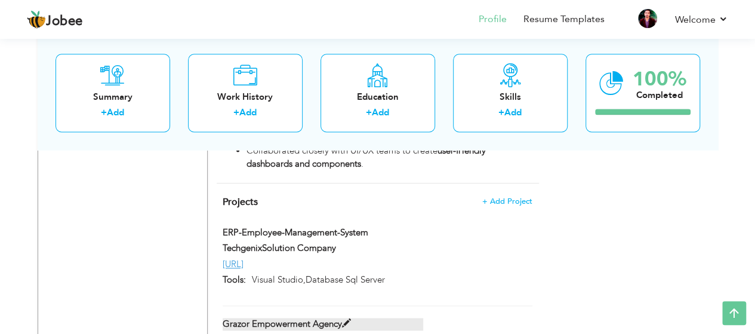
click at [332, 317] on label "Grazor Empowerment Agency" at bounding box center [323, 323] width 201 height 13
type input "Grazor Empowerment Agency"
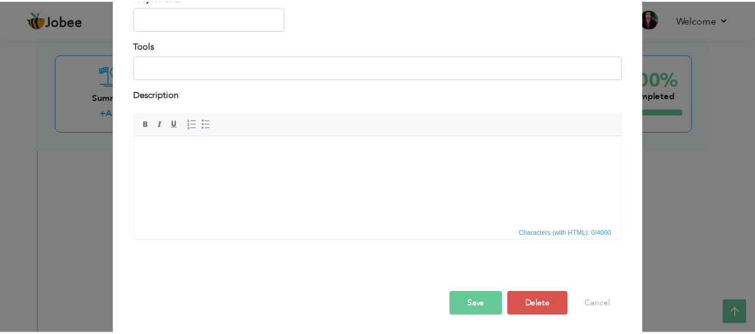
scroll to position [138, 0]
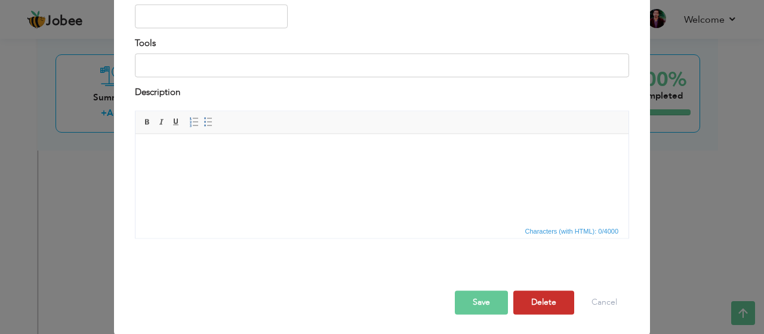
click at [557, 305] on button "Delete" at bounding box center [543, 303] width 61 height 24
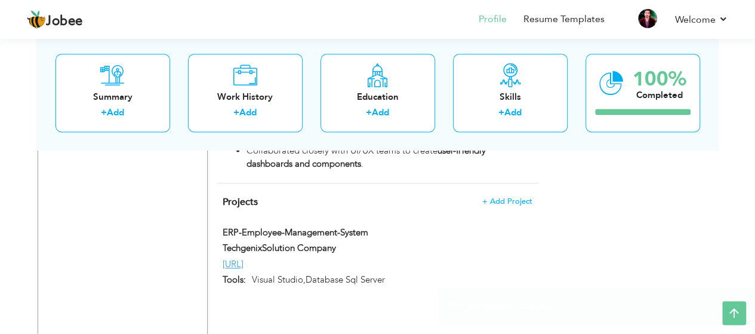
drag, startPoint x: 735, startPoint y: 189, endPoint x: 760, endPoint y: 164, distance: 35.9
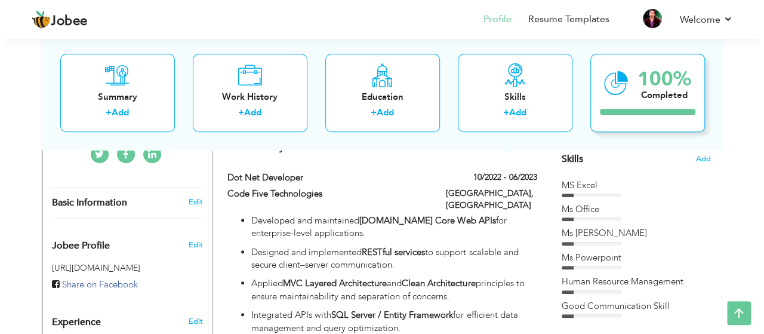
scroll to position [308, 0]
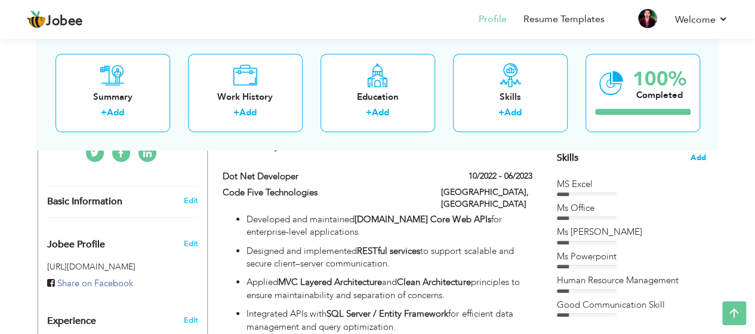
click at [695, 158] on span "Add" at bounding box center [698, 157] width 16 height 11
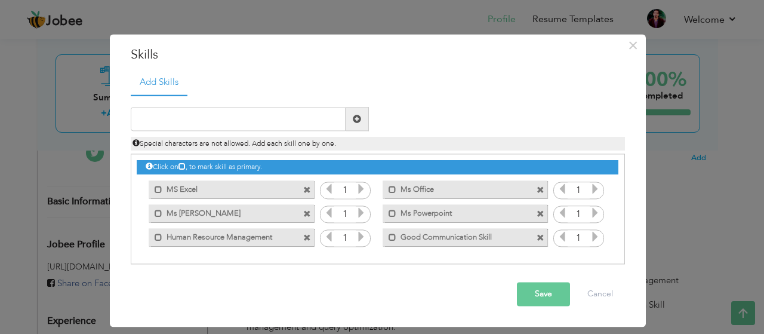
click at [539, 234] on span at bounding box center [540, 238] width 8 height 8
click at [539, 214] on span at bounding box center [540, 214] width 8 height 8
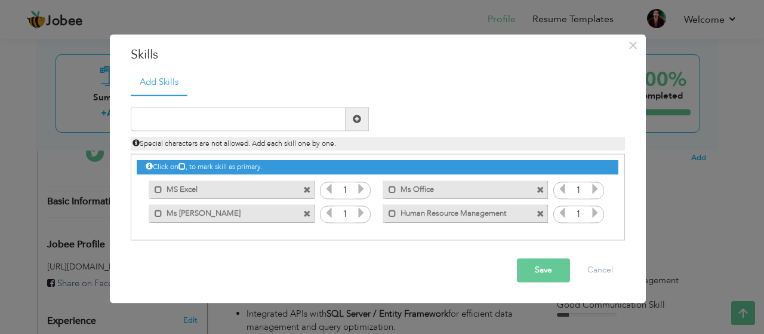
click at [543, 187] on span at bounding box center [540, 190] width 8 height 8
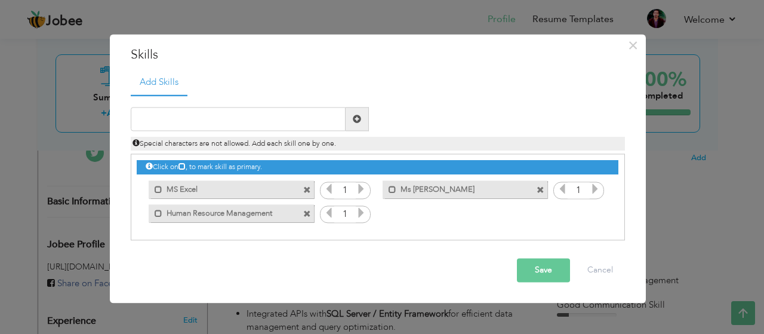
click at [543, 187] on span at bounding box center [540, 190] width 8 height 8
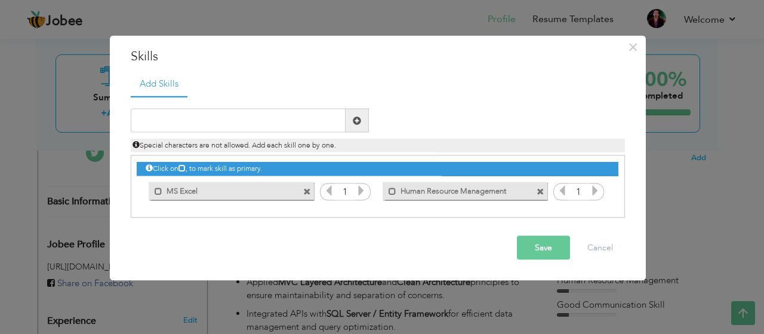
click at [544, 192] on span at bounding box center [541, 187] width 11 height 13
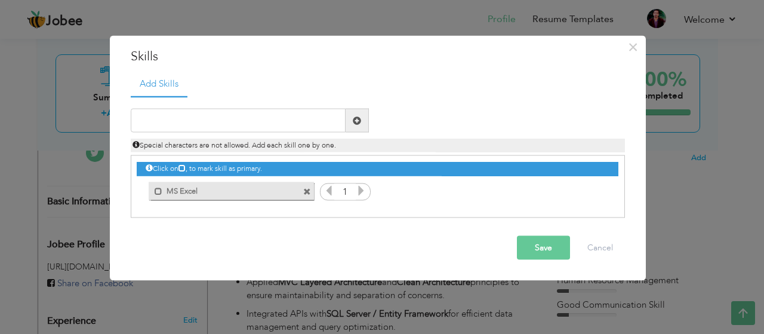
click at [304, 192] on span at bounding box center [307, 191] width 8 height 8
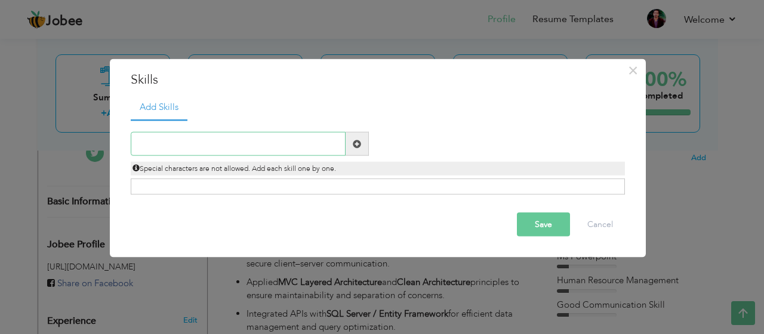
click at [216, 145] on input "text" at bounding box center [238, 144] width 215 height 24
type input "S"
type input "[DOMAIN_NAME] MVC"
click at [351, 141] on span at bounding box center [357, 144] width 23 height 24
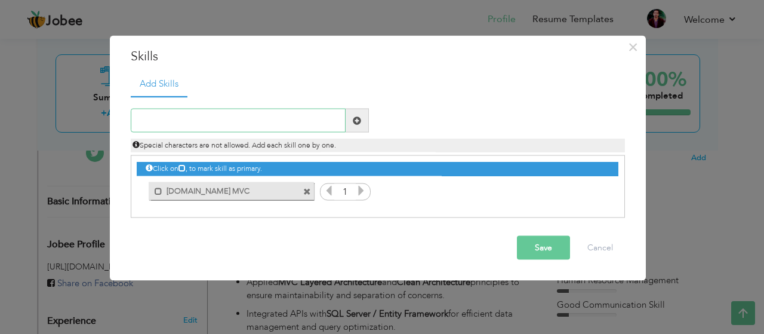
click at [223, 118] on input "text" at bounding box center [238, 121] width 215 height 24
type input "[DOMAIN_NAME] MVC CORE WEB API"
click at [354, 121] on span at bounding box center [357, 120] width 8 height 8
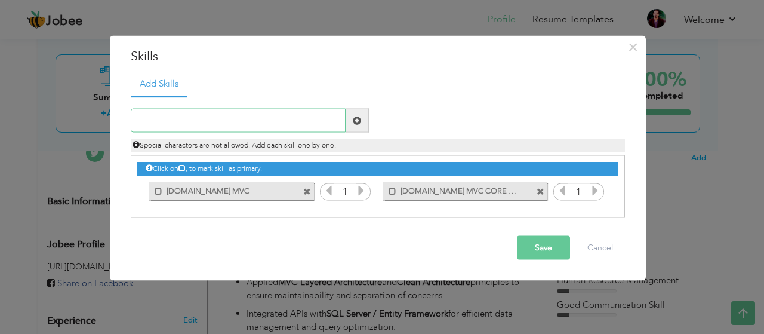
click at [203, 119] on input "text" at bounding box center [238, 121] width 215 height 24
type input "LINQ QUERIES"
click at [357, 125] on span at bounding box center [357, 121] width 23 height 24
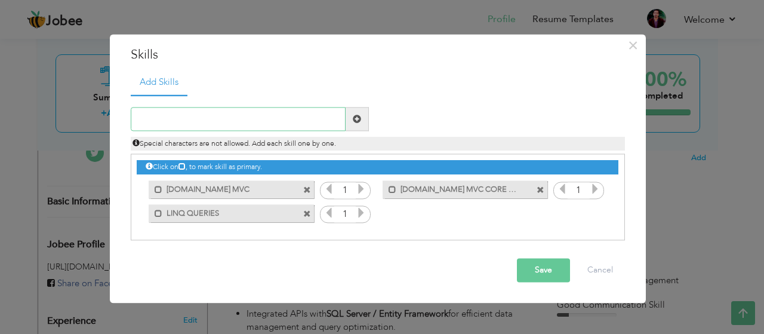
click at [175, 108] on input "text" at bounding box center [238, 119] width 215 height 24
type input "ANGULAR JS"
click at [359, 119] on span at bounding box center [357, 119] width 8 height 8
click at [233, 124] on input "text" at bounding box center [238, 119] width 215 height 24
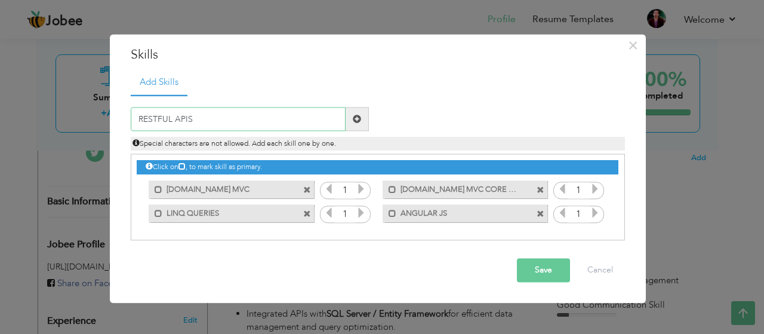
type input "RESTFUL APIS"
click at [354, 118] on span at bounding box center [357, 119] width 8 height 8
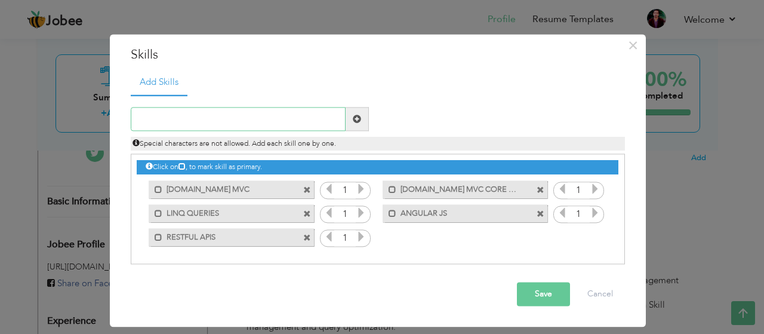
click at [223, 124] on input "text" at bounding box center [238, 119] width 215 height 24
type input "SQL SERVER"
click at [353, 120] on span at bounding box center [357, 119] width 8 height 8
click at [192, 110] on input "text" at bounding box center [238, 119] width 215 height 24
type input "REACT JS"
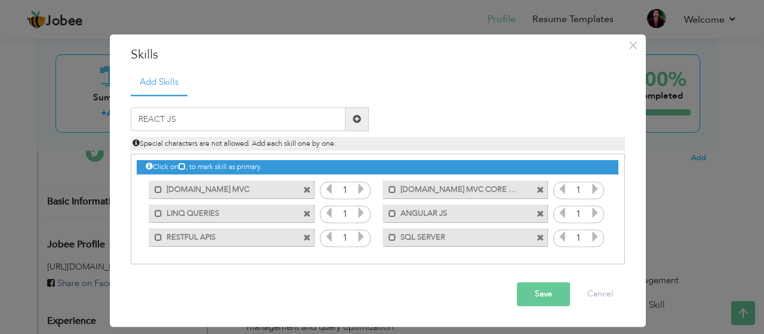
click at [357, 122] on span at bounding box center [357, 119] width 8 height 8
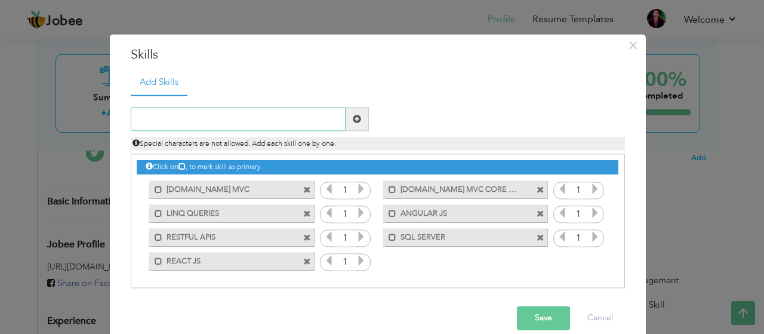
click at [272, 121] on input "text" at bounding box center [238, 119] width 215 height 24
type input "HTML"
click at [353, 122] on span at bounding box center [357, 119] width 8 height 8
click at [259, 120] on input "text" at bounding box center [238, 119] width 215 height 24
type input "CSS"
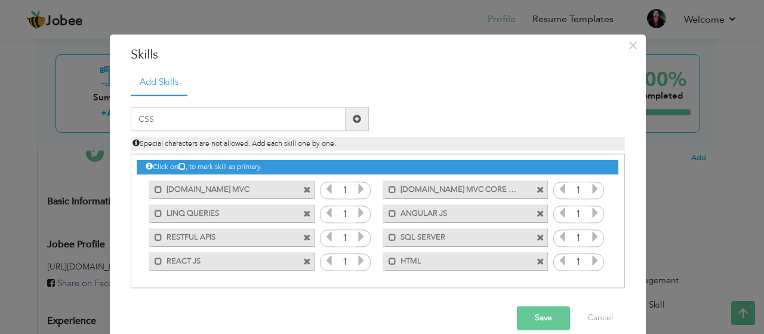
click at [353, 119] on span at bounding box center [357, 119] width 8 height 8
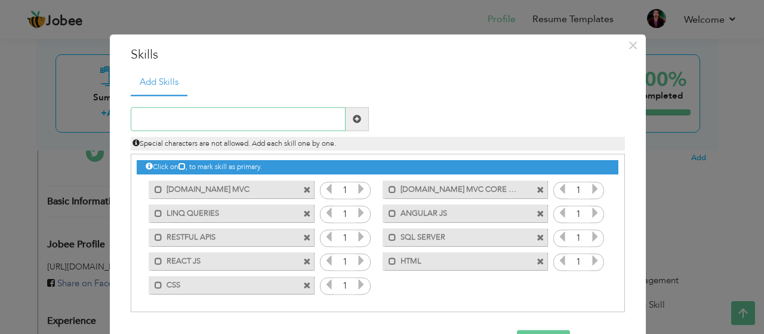
click at [238, 119] on input "text" at bounding box center [238, 119] width 215 height 24
type input "BOOTSTRAP"
click at [353, 117] on span at bounding box center [357, 119] width 8 height 8
click at [261, 122] on input "text" at bounding box center [238, 119] width 215 height 24
type input "JQUERY"
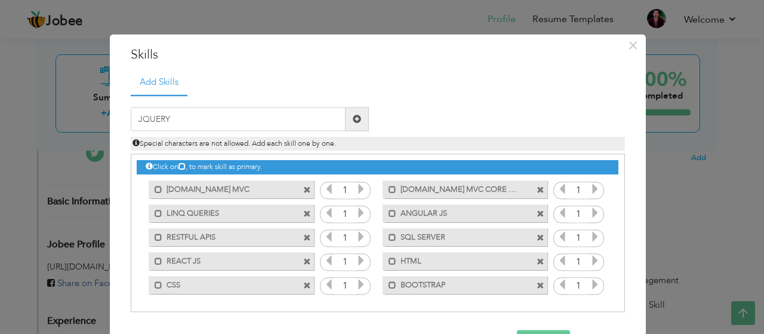
click at [353, 116] on span at bounding box center [357, 119] width 8 height 8
click at [218, 120] on input "text" at bounding box center [238, 119] width 215 height 24
type input "MONGOBD"
click at [353, 119] on span at bounding box center [357, 119] width 8 height 8
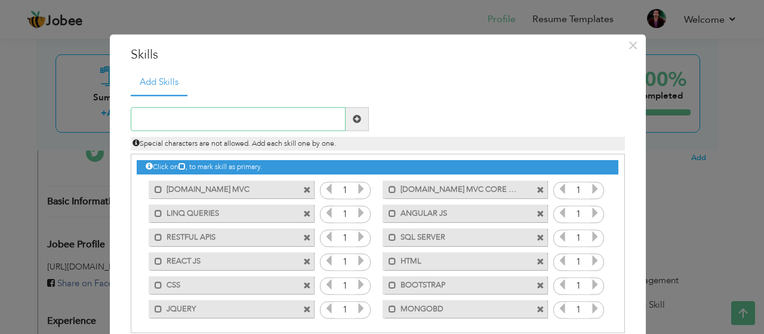
click at [257, 121] on input "text" at bounding box center [238, 119] width 215 height 24
type input "NODEJS"
click at [353, 120] on span at bounding box center [357, 119] width 8 height 8
click at [231, 119] on input "text" at bounding box center [238, 119] width 215 height 24
type input "EXPRESS"
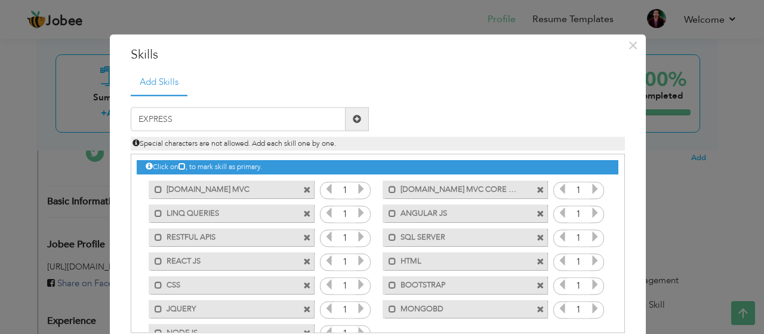
click at [353, 116] on span at bounding box center [357, 119] width 8 height 8
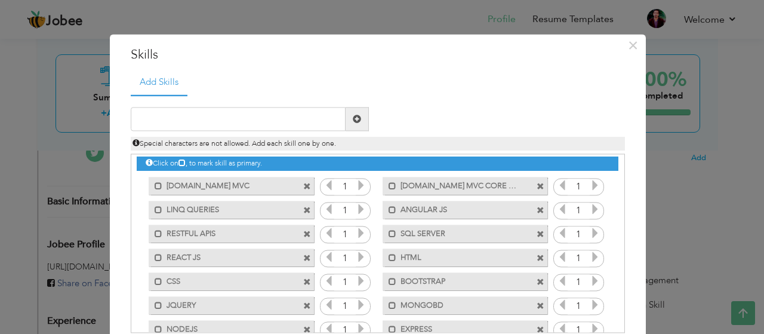
scroll to position [1, 0]
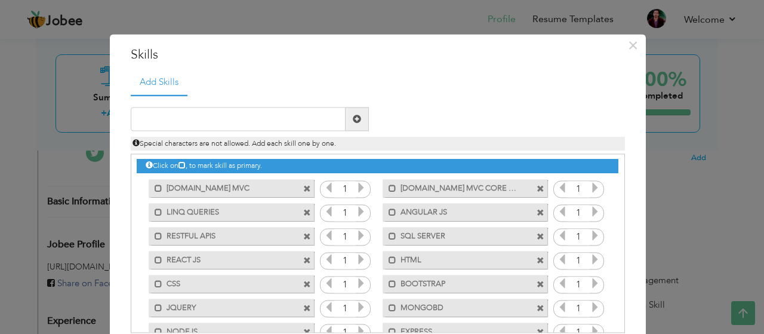
click at [356, 184] on icon at bounding box center [361, 188] width 11 height 11
click at [590, 188] on icon at bounding box center [595, 188] width 11 height 11
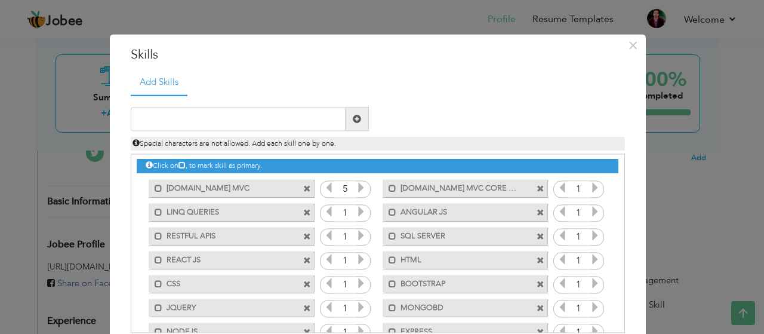
click at [590, 188] on icon at bounding box center [595, 188] width 11 height 11
click at [356, 208] on icon at bounding box center [361, 211] width 11 height 11
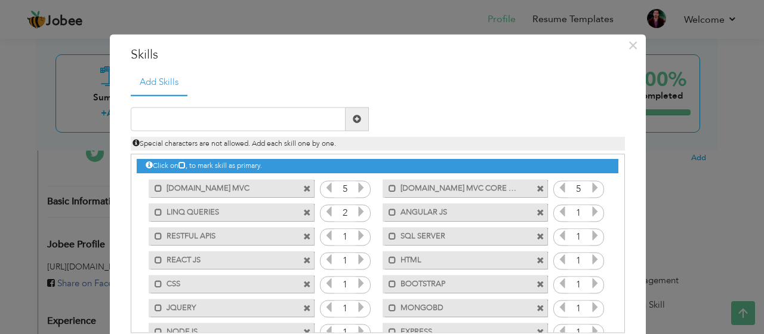
click at [356, 208] on icon at bounding box center [361, 211] width 11 height 11
click at [590, 211] on icon at bounding box center [595, 211] width 11 height 11
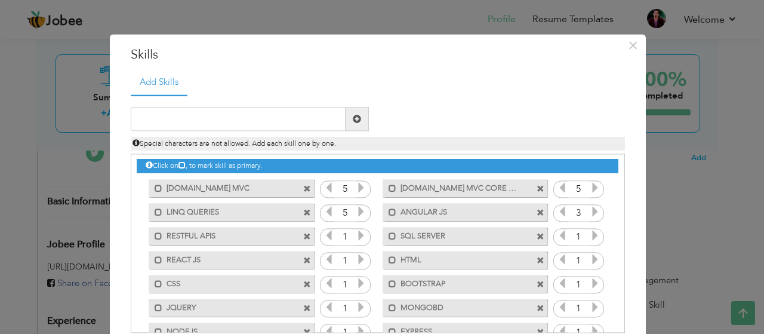
click at [590, 211] on icon at bounding box center [595, 211] width 11 height 11
click at [590, 232] on icon at bounding box center [595, 235] width 11 height 11
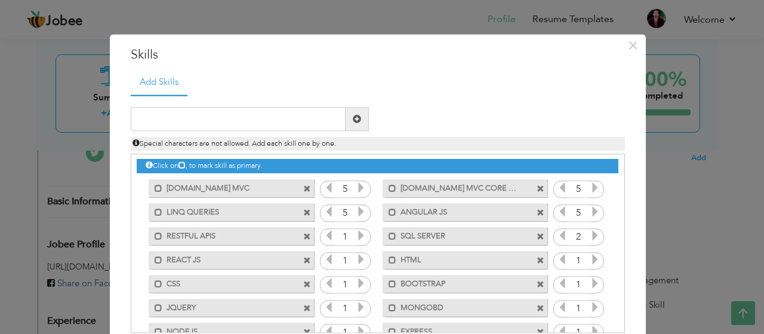
click at [590, 232] on icon at bounding box center [595, 235] width 11 height 11
click at [557, 237] on icon at bounding box center [562, 235] width 11 height 11
click at [356, 237] on icon at bounding box center [361, 235] width 11 height 11
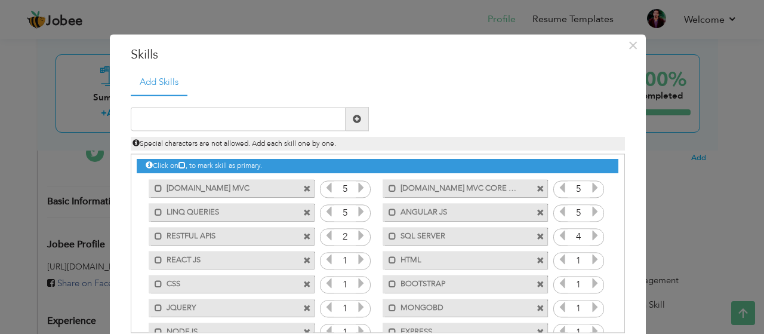
click at [356, 237] on icon at bounding box center [361, 235] width 11 height 11
click at [356, 257] on icon at bounding box center [361, 259] width 11 height 11
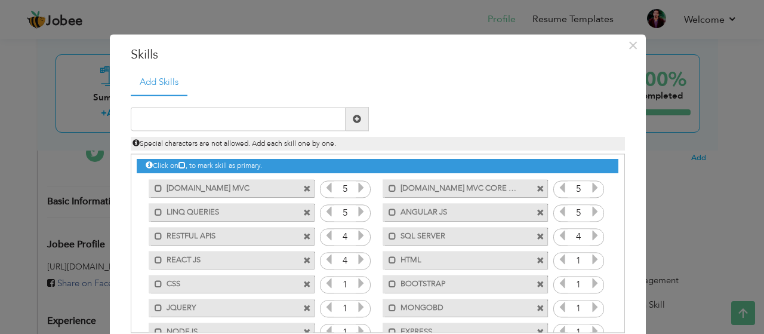
click at [590, 255] on icon at bounding box center [595, 259] width 11 height 11
click at [590, 280] on icon at bounding box center [595, 283] width 11 height 11
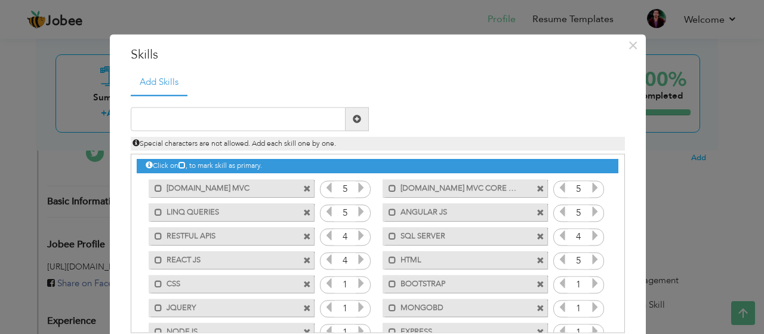
click at [590, 280] on icon at bounding box center [595, 283] width 11 height 11
click at [356, 282] on icon at bounding box center [361, 283] width 11 height 11
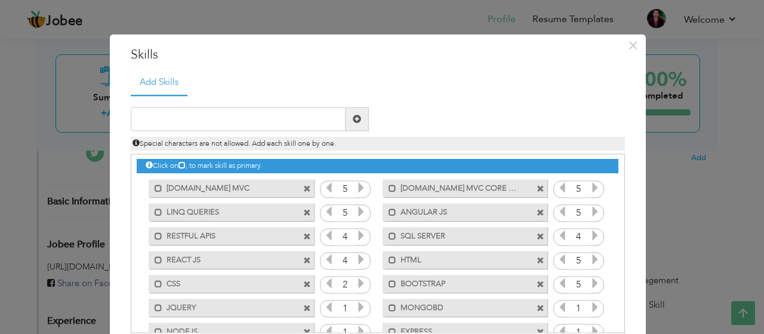
click at [356, 282] on icon at bounding box center [361, 283] width 11 height 11
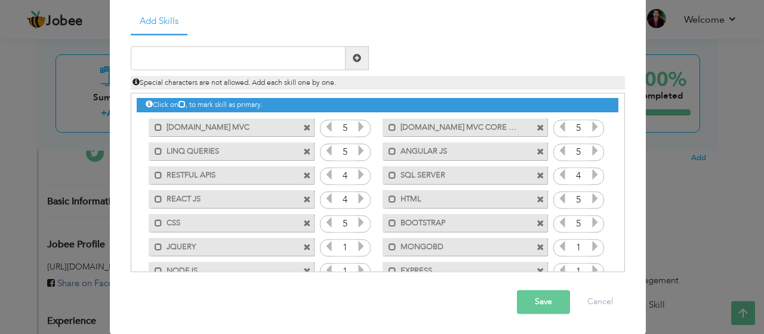
click at [590, 247] on icon at bounding box center [595, 246] width 11 height 11
click at [356, 245] on icon at bounding box center [361, 246] width 11 height 11
click at [356, 266] on icon at bounding box center [361, 270] width 11 height 11
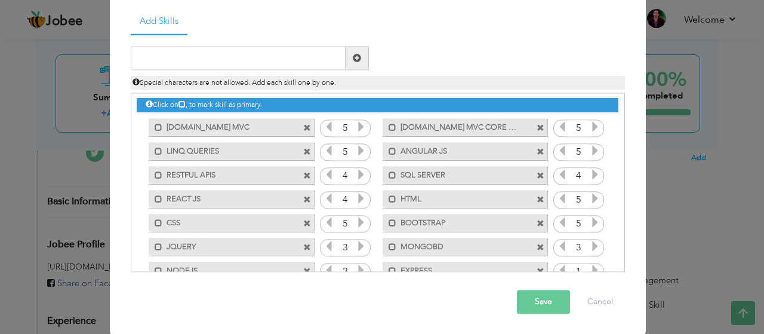
click at [356, 266] on icon at bounding box center [361, 270] width 11 height 11
click at [590, 265] on icon at bounding box center [595, 270] width 11 height 11
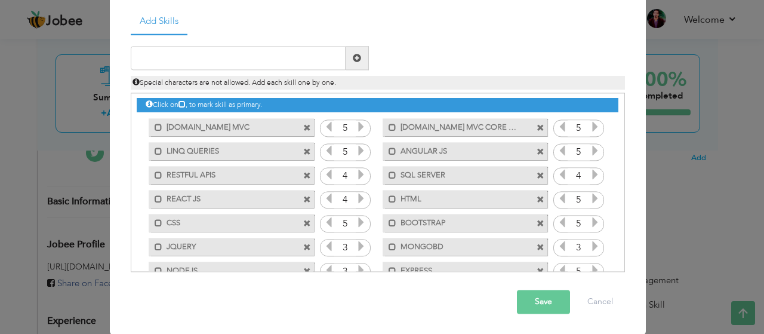
click at [530, 306] on button "Save" at bounding box center [543, 302] width 53 height 24
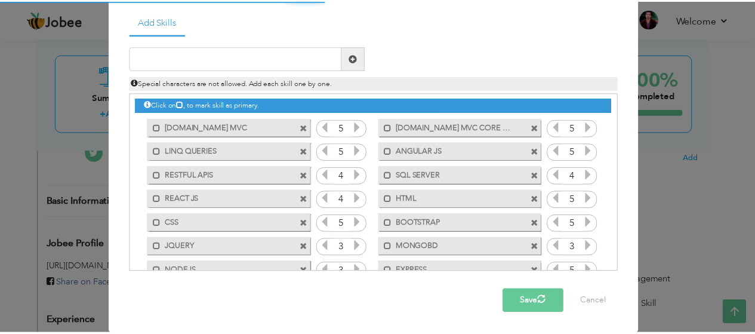
scroll to position [0, 0]
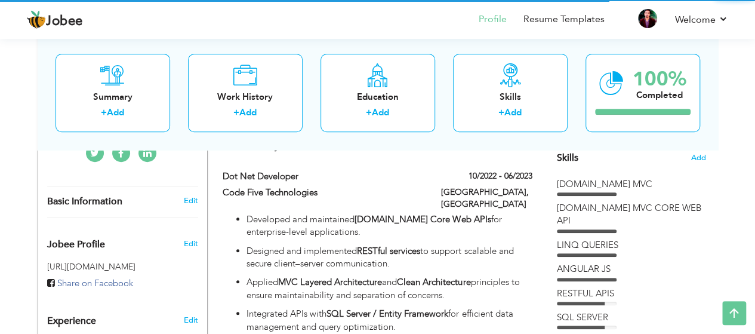
click at [650, 166] on div "Skills Add [DOMAIN_NAME] MVC [DOMAIN_NAME] MVC CORE WEB API LINQ QUERIES HTML" at bounding box center [631, 219] width 149 height 605
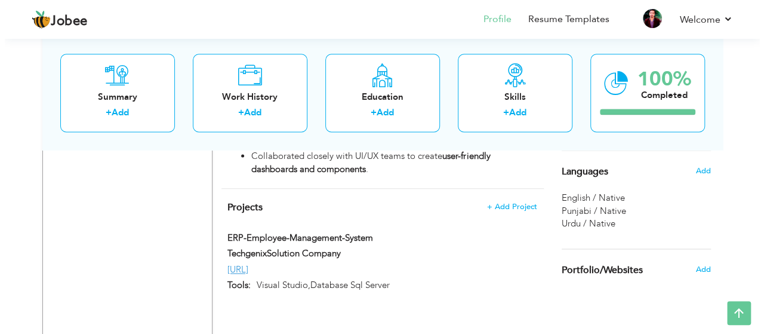
scroll to position [785, 0]
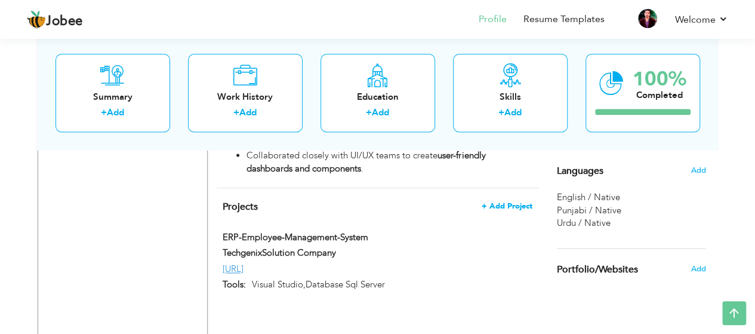
click at [501, 202] on span "+ Add Project" at bounding box center [507, 206] width 51 height 8
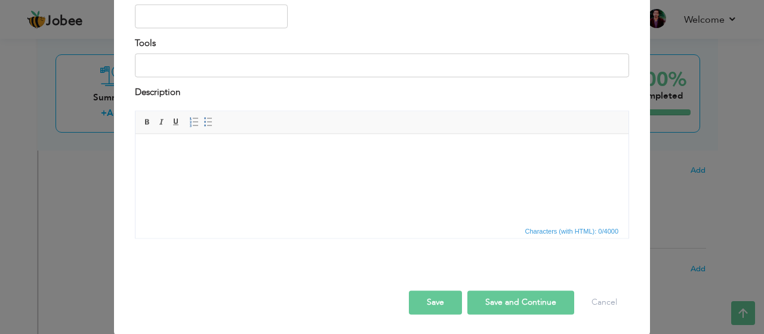
scroll to position [0, 0]
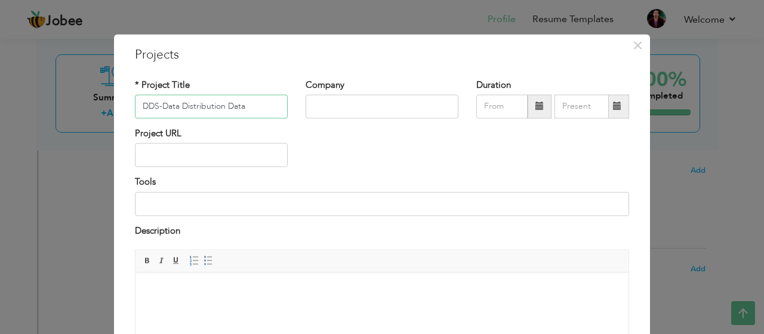
type input "DDS-Data Distribution Data"
click at [361, 110] on input "text" at bounding box center [382, 106] width 153 height 24
click at [311, 104] on input "techgenixsolution" at bounding box center [382, 106] width 153 height 24
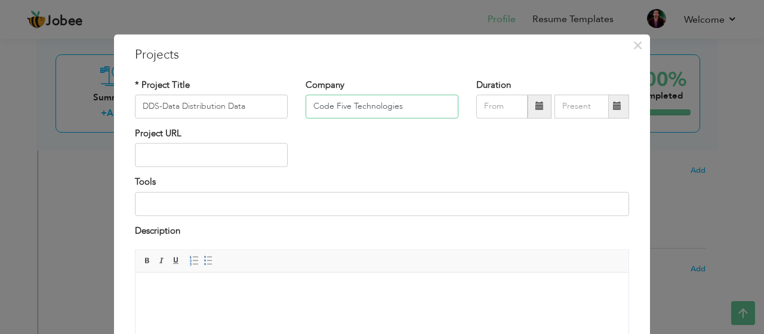
type input "Code Five Technologies"
click at [535, 103] on span at bounding box center [539, 106] width 8 height 8
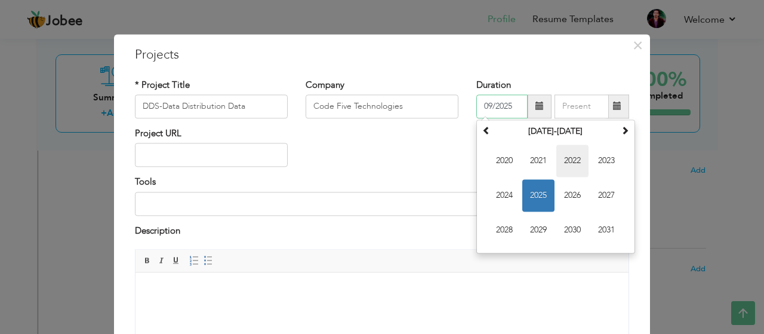
click at [569, 160] on span "2022" at bounding box center [572, 160] width 32 height 32
click at [566, 163] on span "Mar" at bounding box center [572, 160] width 32 height 32
type input "03/2022"
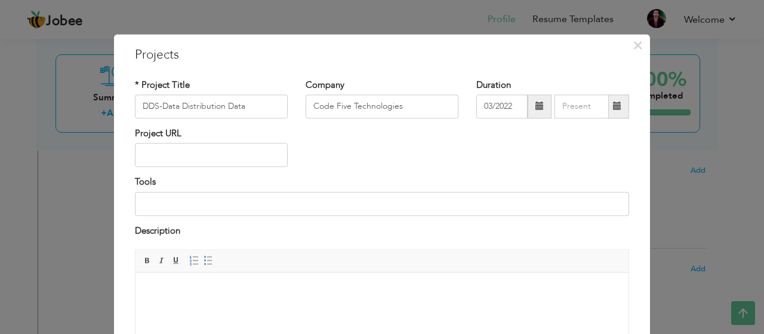
click at [612, 113] on span at bounding box center [617, 106] width 23 height 24
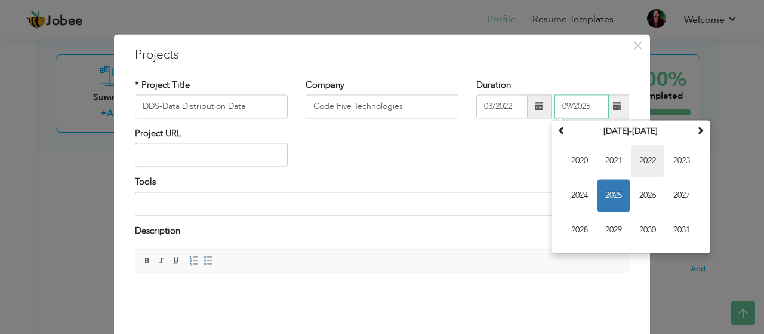
click at [653, 161] on span "2022" at bounding box center [647, 160] width 32 height 32
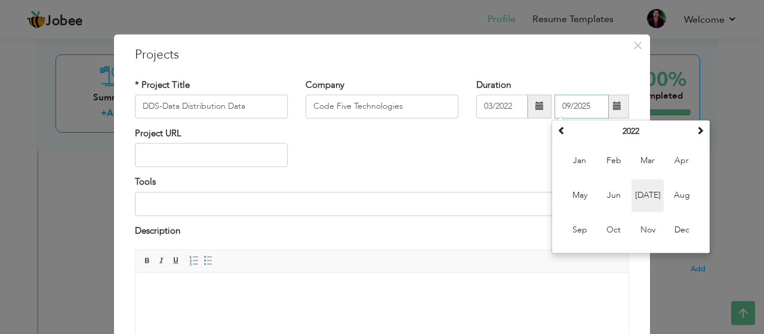
click at [639, 196] on span "[DATE]" at bounding box center [647, 195] width 32 height 32
type input "07/2022"
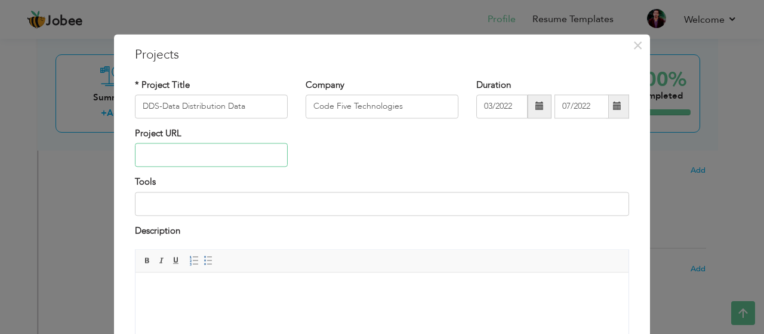
click at [227, 161] on input "text" at bounding box center [211, 155] width 153 height 24
click at [267, 206] on input at bounding box center [382, 204] width 494 height 24
type input "A"
click at [157, 200] on input "visua; studio" at bounding box center [382, 204] width 494 height 24
click at [195, 201] on input "visual studio" at bounding box center [382, 204] width 494 height 24
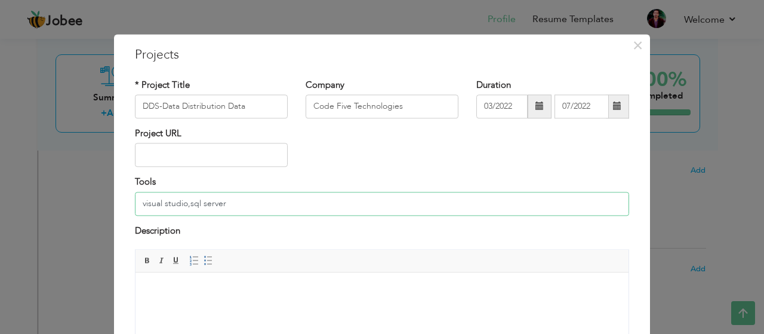
type input "visual studio,sql server"
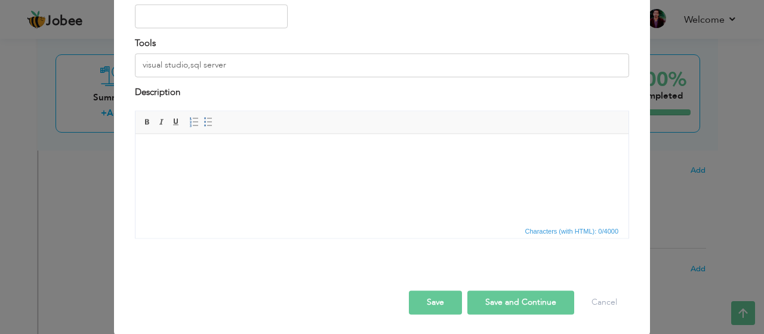
scroll to position [138, 0]
click at [525, 298] on button "Save and Continue" at bounding box center [520, 303] width 107 height 24
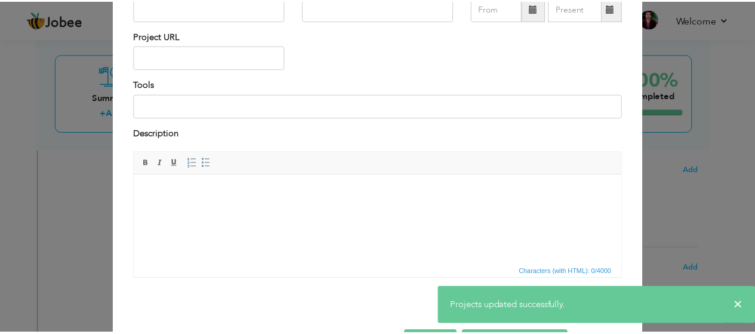
scroll to position [18, 0]
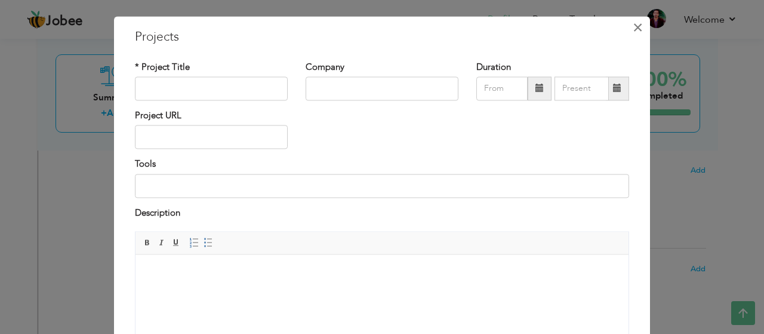
click at [633, 26] on span "×" at bounding box center [638, 27] width 10 height 21
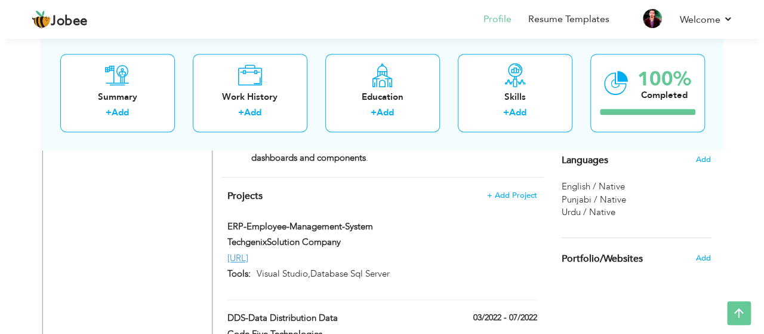
scroll to position [772, 0]
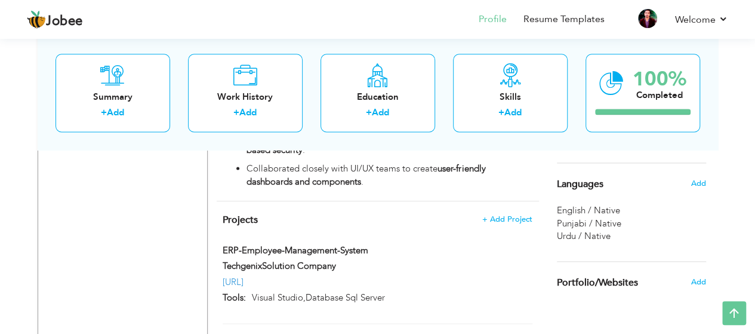
drag, startPoint x: 214, startPoint y: 258, endPoint x: 275, endPoint y: 262, distance: 61.0
click at [275, 276] on div "[URL]" at bounding box center [377, 282] width 327 height 13
type input "ERP-Employee-Management-System"
type input "TechgenixSolution Company"
type input "[URL]"
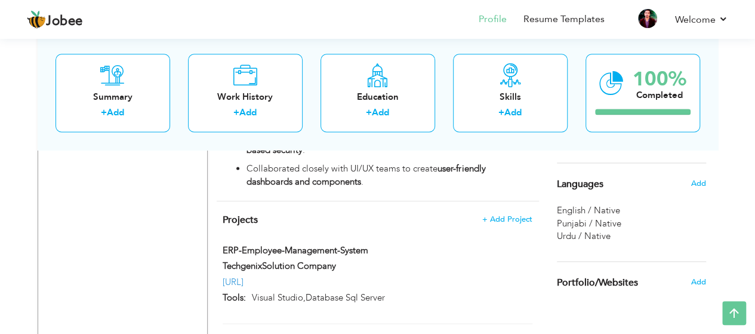
type input "Visual Studio,Database Sql Server"
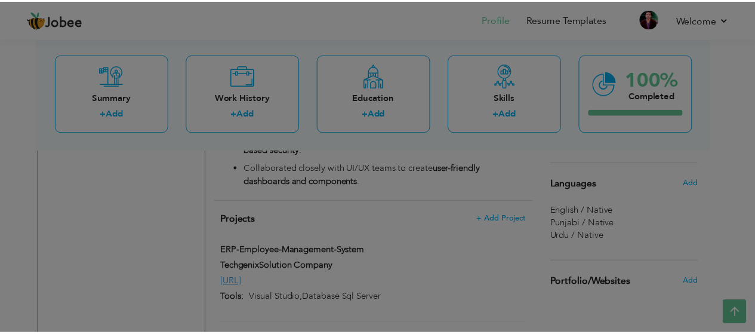
scroll to position [0, 0]
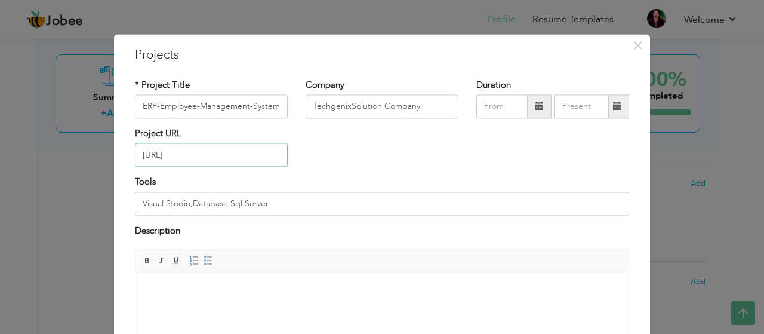
drag, startPoint x: 227, startPoint y: 153, endPoint x: 137, endPoint y: 156, distance: 89.5
click at [137, 156] on input "[URL]" at bounding box center [211, 155] width 153 height 24
click at [726, 224] on div "× Projects * Project Title ERP-Employee-Management-System Company TechgenixSolu…" at bounding box center [382, 167] width 764 height 334
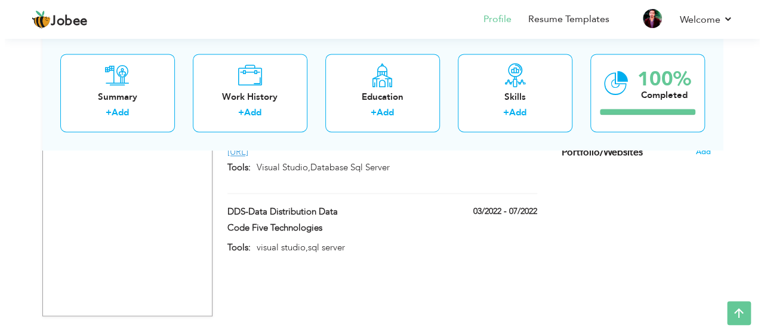
scroll to position [915, 0]
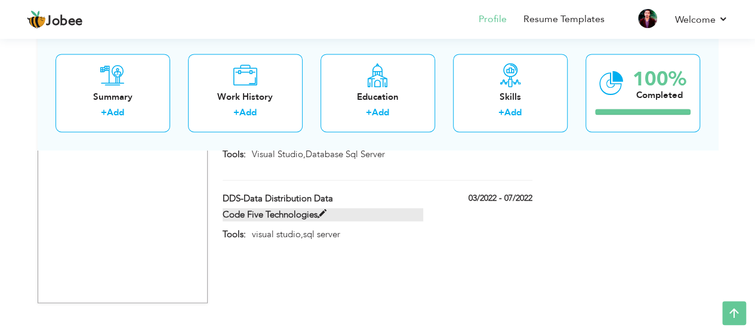
click at [294, 208] on label "Code Five Technologies" at bounding box center [323, 214] width 201 height 13
type input "DDS-Data Distribution Data"
type input "Code Five Technologies"
type input "03/2022"
type input "07/2022"
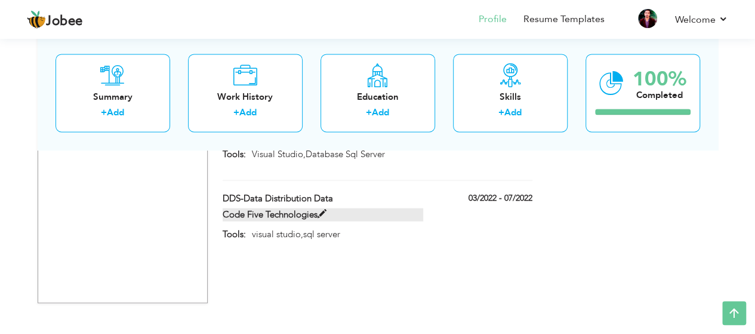
type input "visual studio,sql server"
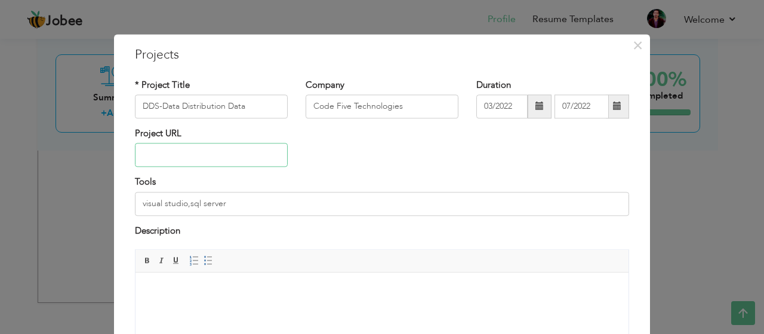
click at [215, 157] on input "text" at bounding box center [211, 155] width 153 height 24
paste input "[URL]"
click at [214, 157] on input "[URL]" at bounding box center [211, 155] width 153 height 24
type input "[URL]"
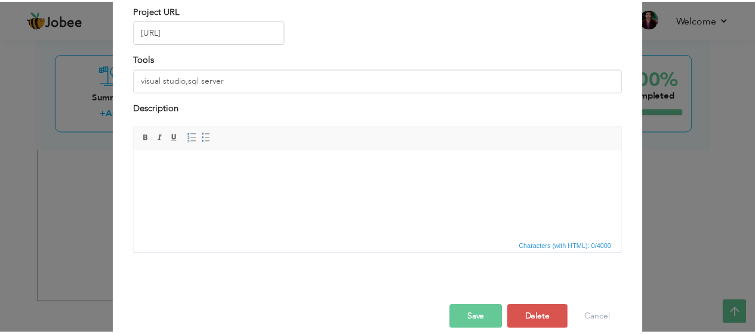
scroll to position [138, 0]
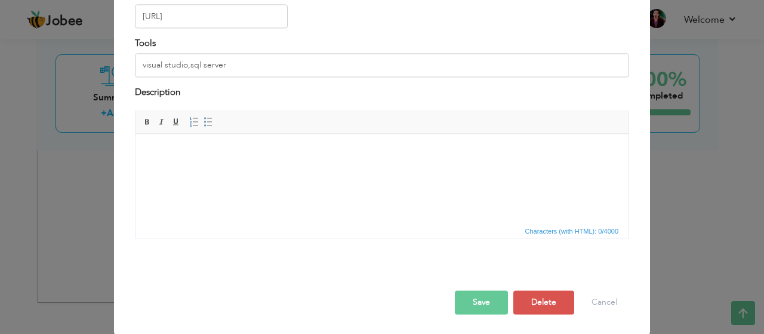
click at [486, 295] on button "Save" at bounding box center [481, 303] width 53 height 24
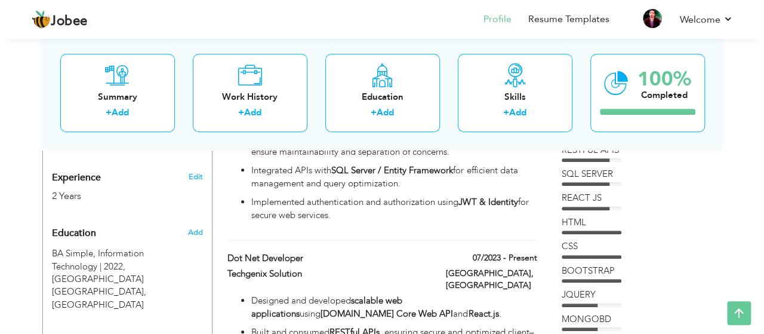
scroll to position [448, 0]
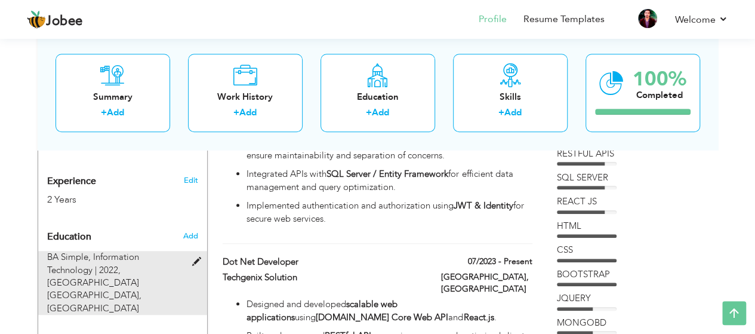
click at [87, 256] on span "BA Simple, Information Technology | 2022," at bounding box center [93, 263] width 92 height 24
type input "BA Simple"
type input "Information Technology"
type input "2022"
type input "[GEOGRAPHIC_DATA] Lahote"
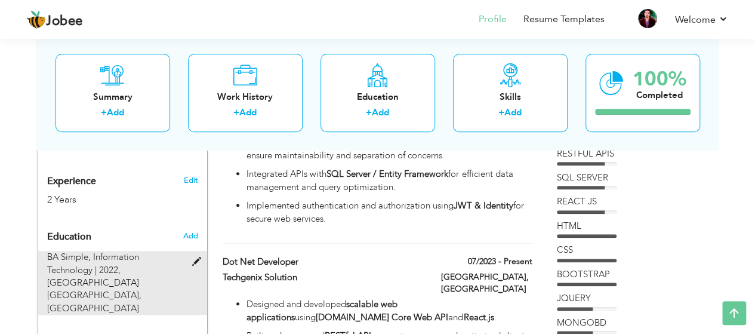
type input "3.2"
radio input "true"
type input "[GEOGRAPHIC_DATA]"
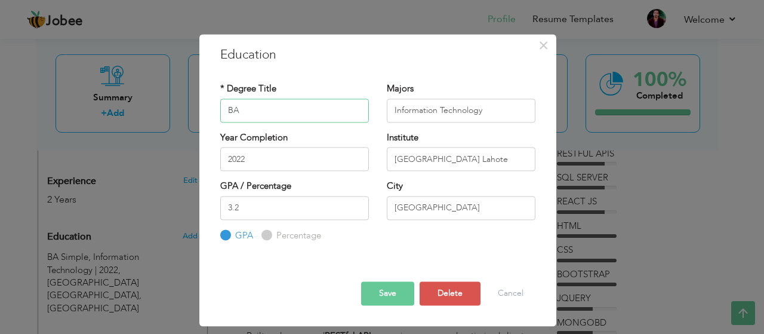
type input "B"
type input "BSIT"
click at [491, 157] on input "[GEOGRAPHIC_DATA] Lahote" at bounding box center [461, 159] width 149 height 24
type input "P"
type input "B"
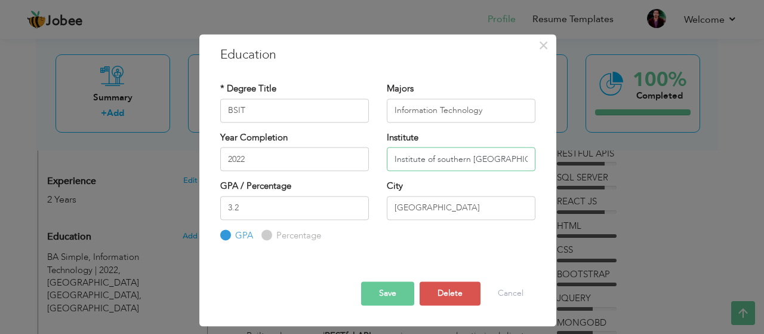
type input "Institute of southern [GEOGRAPHIC_DATA]"
click at [391, 291] on button "Save" at bounding box center [387, 294] width 53 height 24
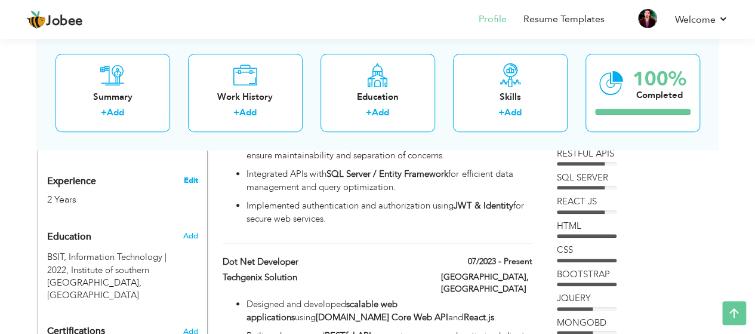
click at [187, 175] on link "Edit" at bounding box center [190, 180] width 14 height 11
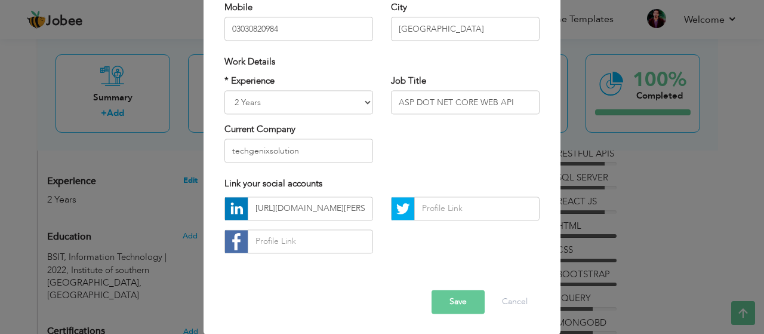
scroll to position [0, 0]
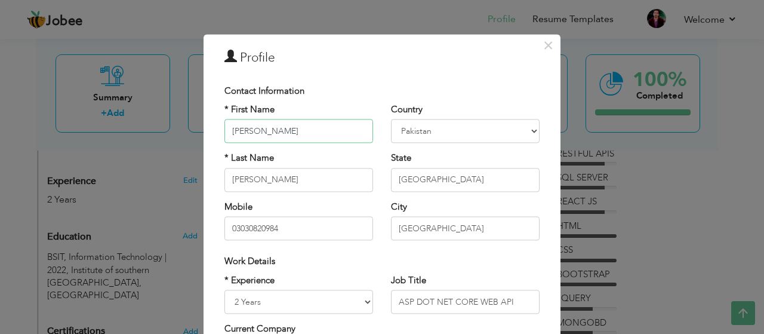
type input "[PERSON_NAME]"
click at [232, 300] on select "Entry Level Less than 1 Year 1 Year 2 Years 3 Years 4 Years 5 Years 6 Years 7 Y…" at bounding box center [298, 301] width 149 height 24
select select "number:5"
click at [224, 289] on select "Entry Level Less than 1 Year 1 Year 2 Years 3 Years 4 Years 5 Years 6 Years 7 Y…" at bounding box center [298, 301] width 149 height 24
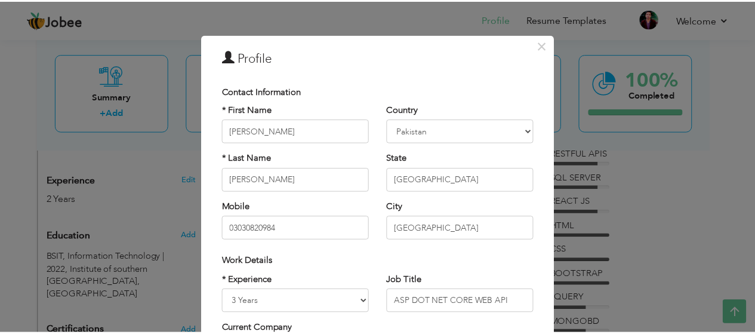
scroll to position [199, 0]
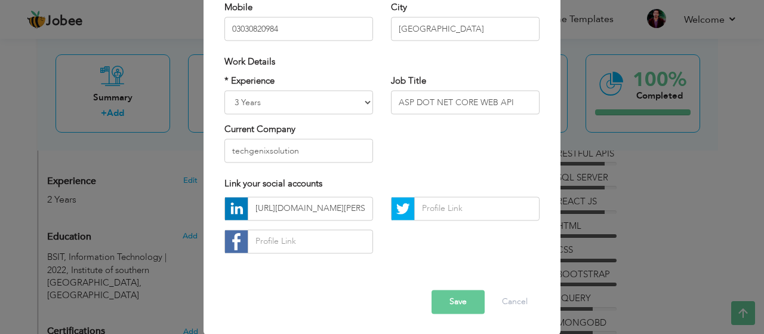
click at [448, 299] on button "Save" at bounding box center [457, 301] width 53 height 24
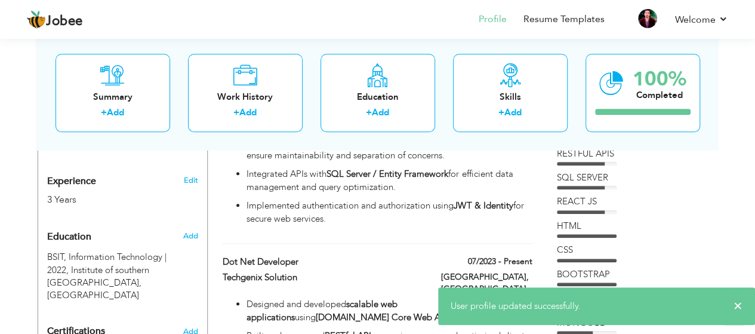
click at [387, 232] on div "Work History + Add Experience Dot Net Developer 10/2022 - 06/2023 Dot Net Devel…" at bounding box center [378, 256] width 322 height 538
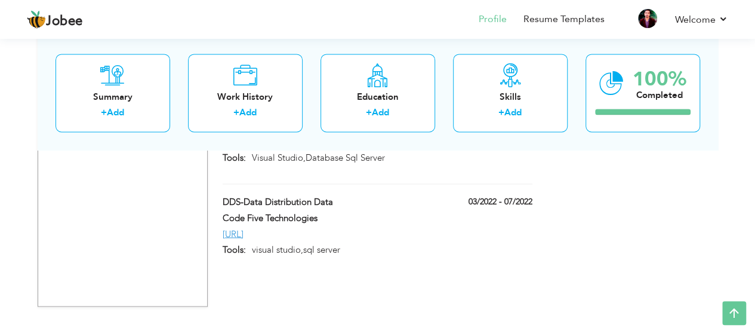
scroll to position [915, 0]
